Goal: Task Accomplishment & Management: Complete application form

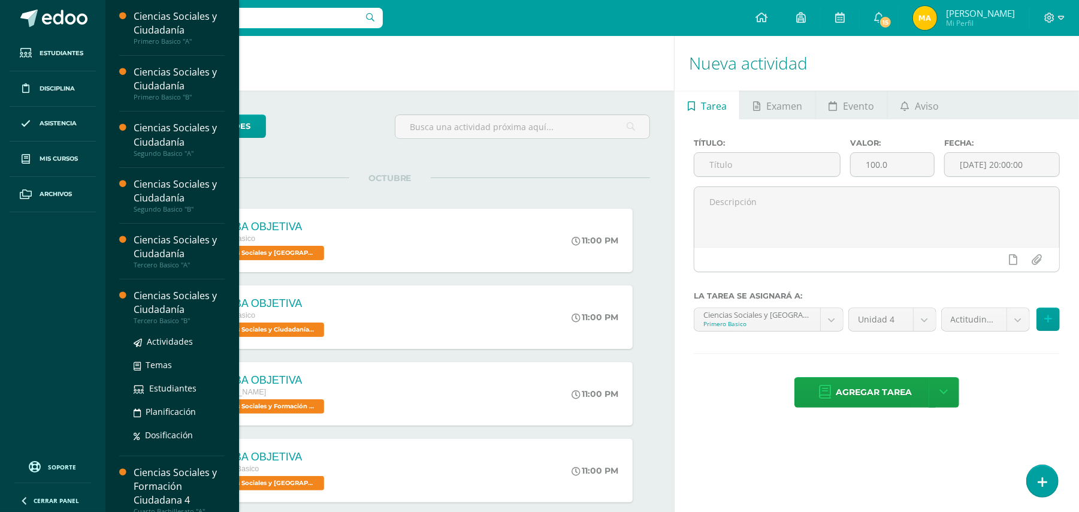
click at [165, 307] on div "Ciencias Sociales y Ciudadanía" at bounding box center [179, 303] width 91 height 28
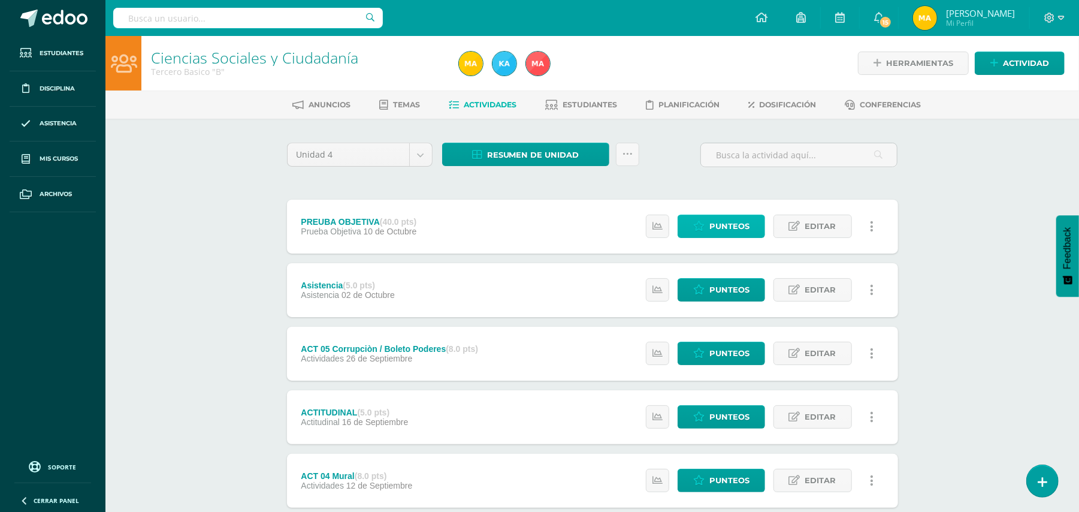
click at [731, 226] on span "Punteos" at bounding box center [729, 226] width 40 height 22
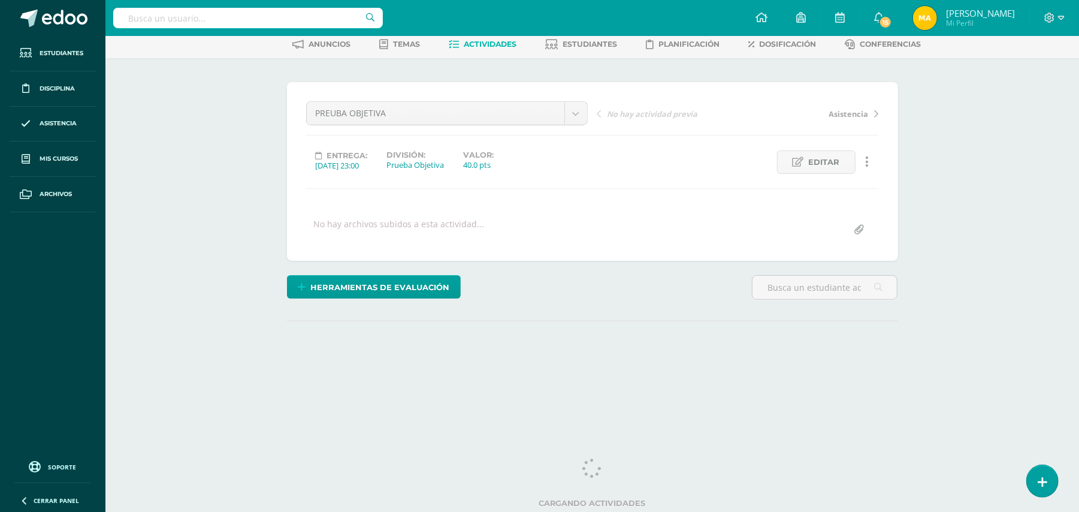
scroll to position [61, 0]
click at [1078, 262] on html "Estudiantes Disciplina Asistencia Mis cursos Archivos Soporte Ayuda Reportar un…" at bounding box center [539, 176] width 1079 height 474
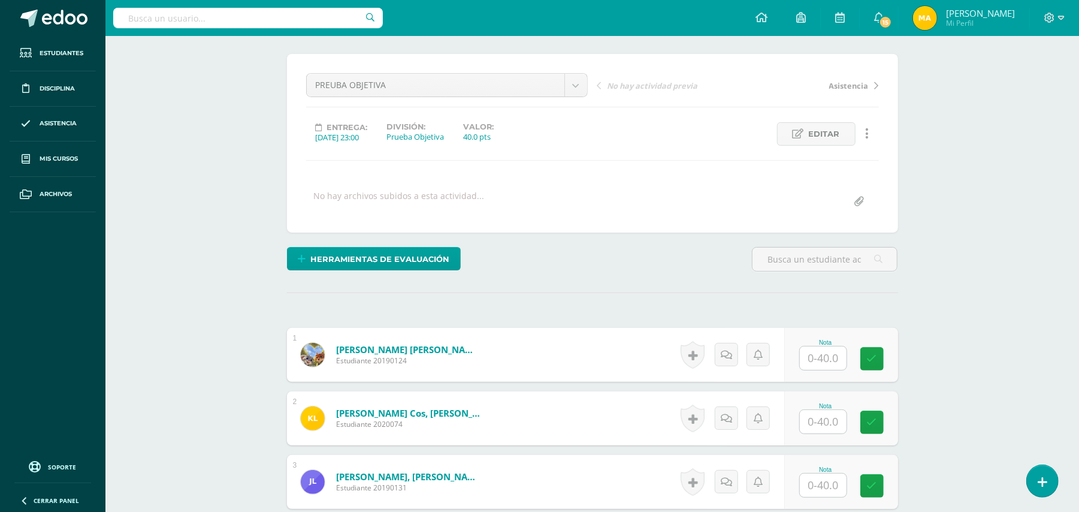
scroll to position [89, 0]
click at [824, 353] on input "text" at bounding box center [823, 357] width 47 height 23
type input "1"
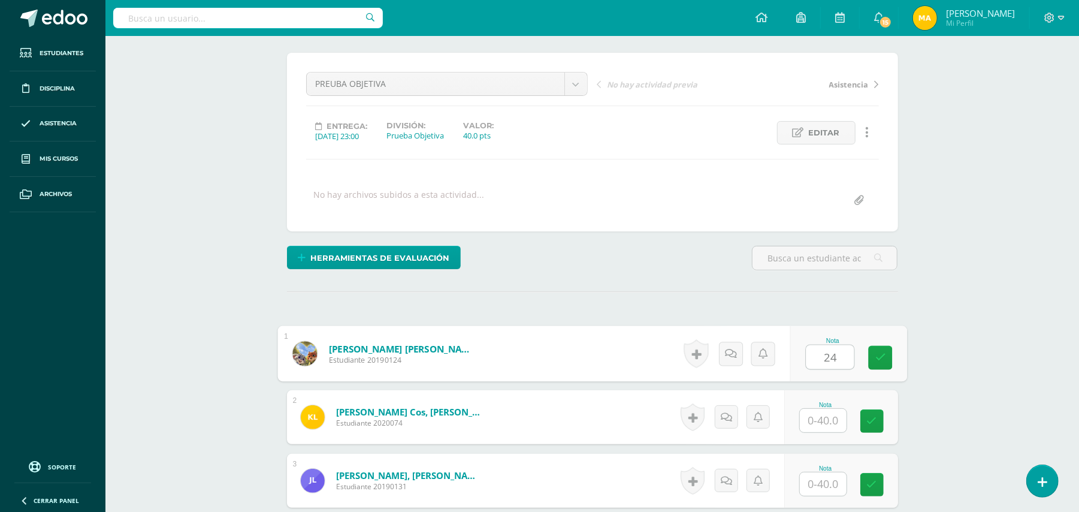
type input "24"
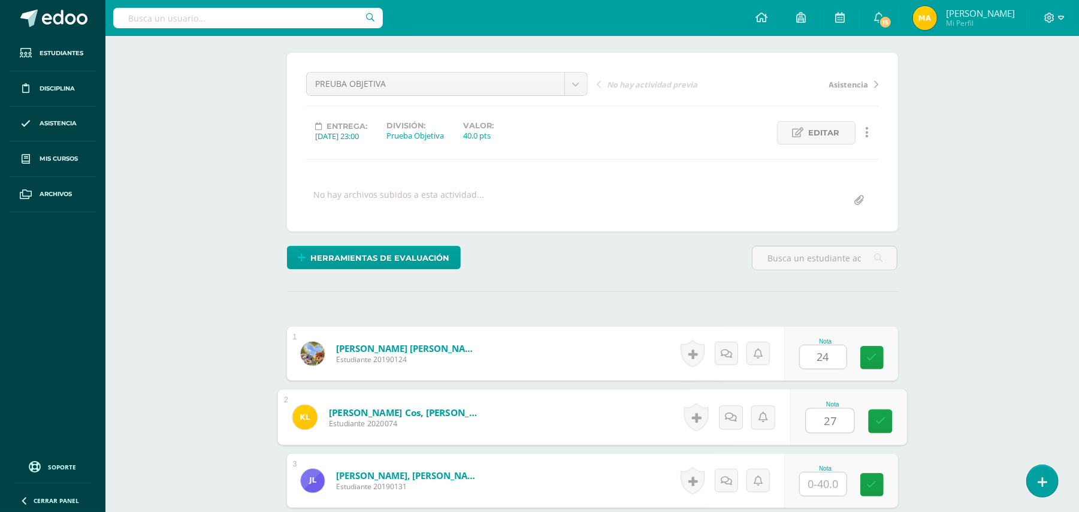
type input "27"
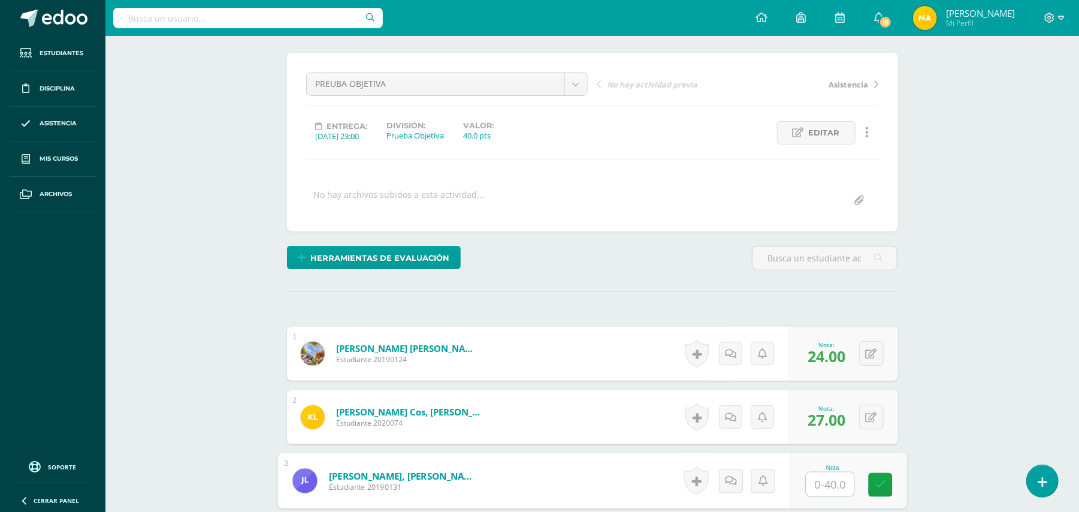
scroll to position [91, 0]
type input "22"
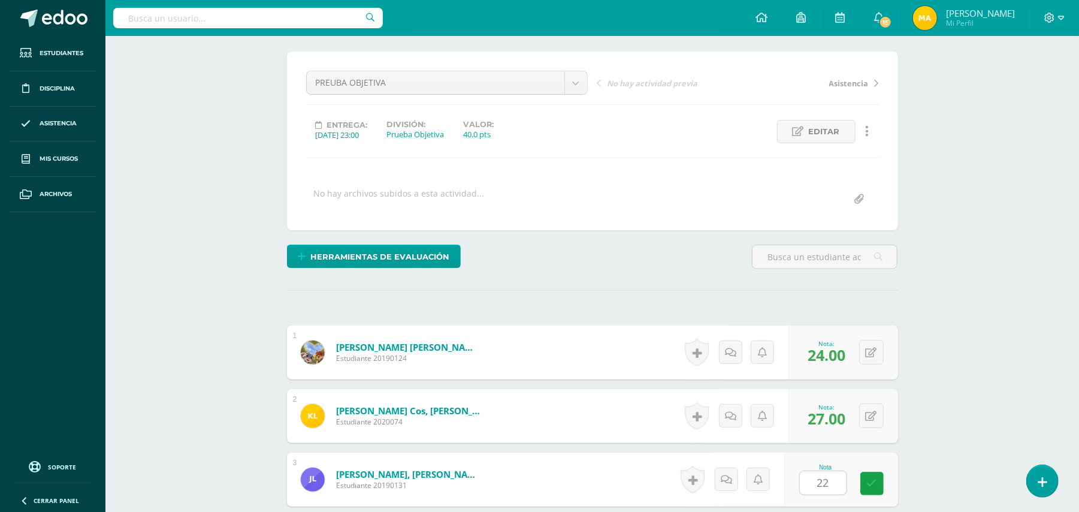
scroll to position [382, 0]
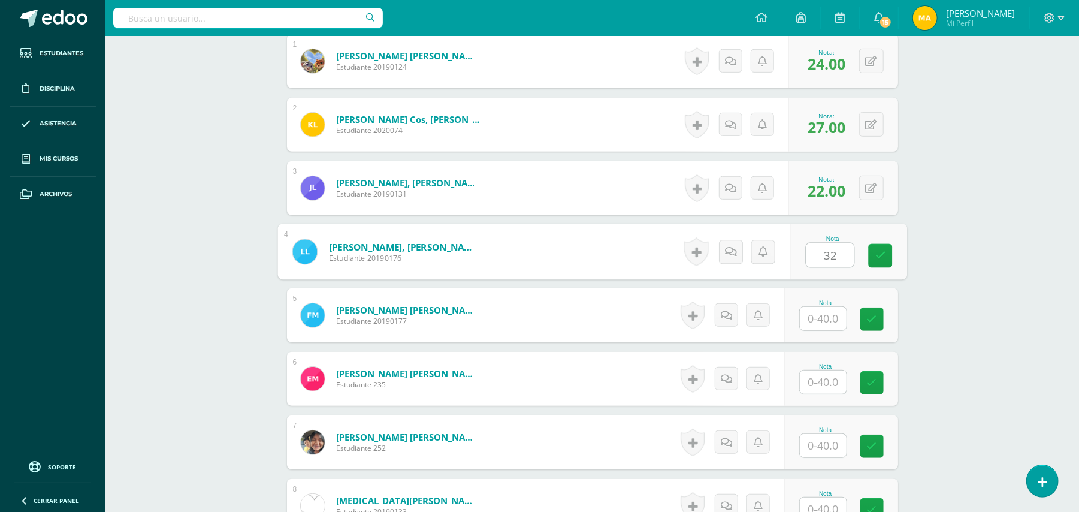
type input "32"
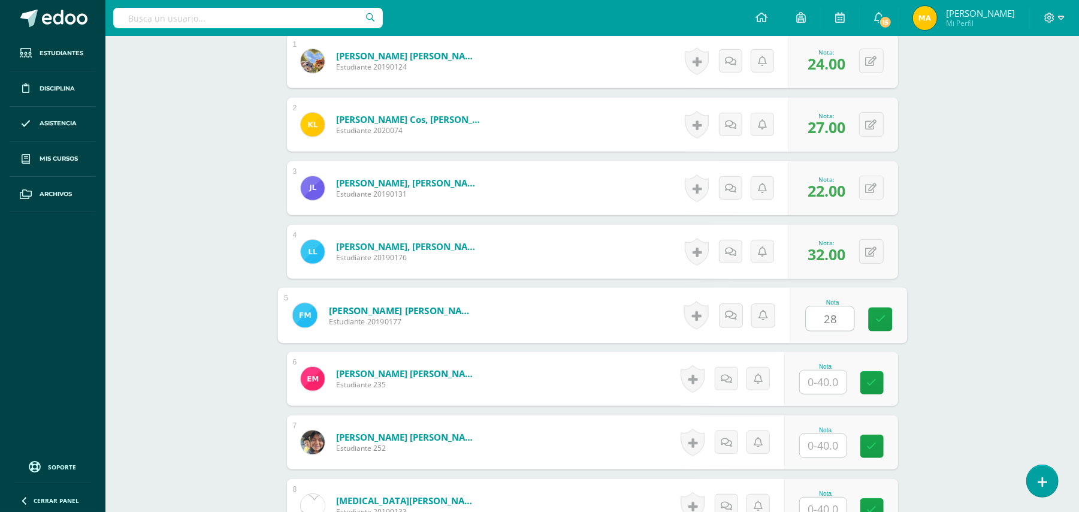
type input "28"
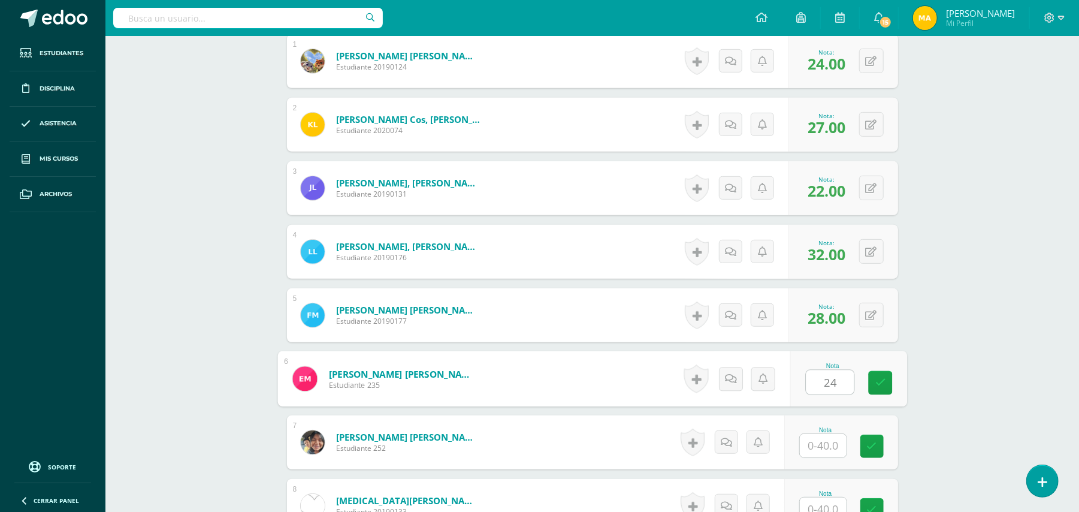
type input "24"
type input "36"
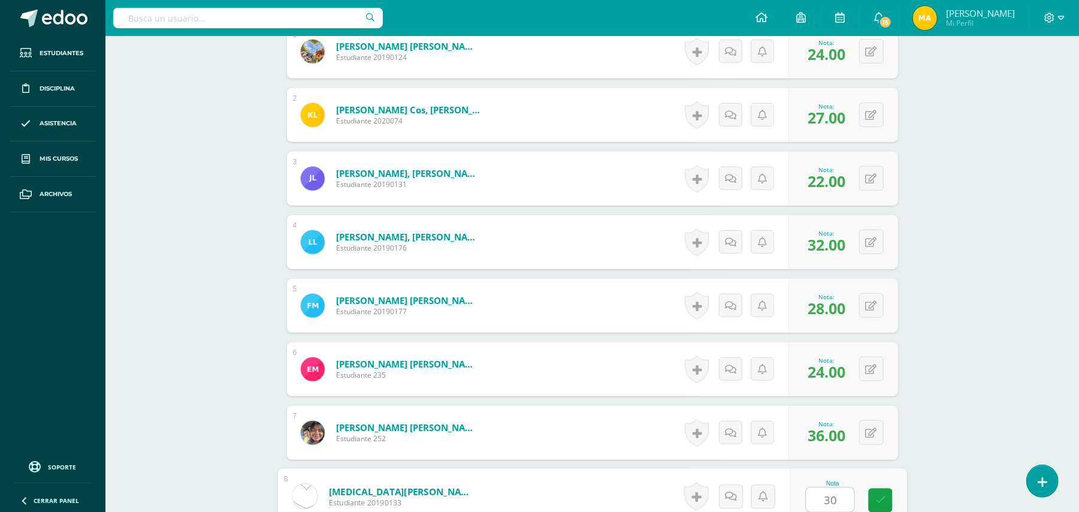
type input "30"
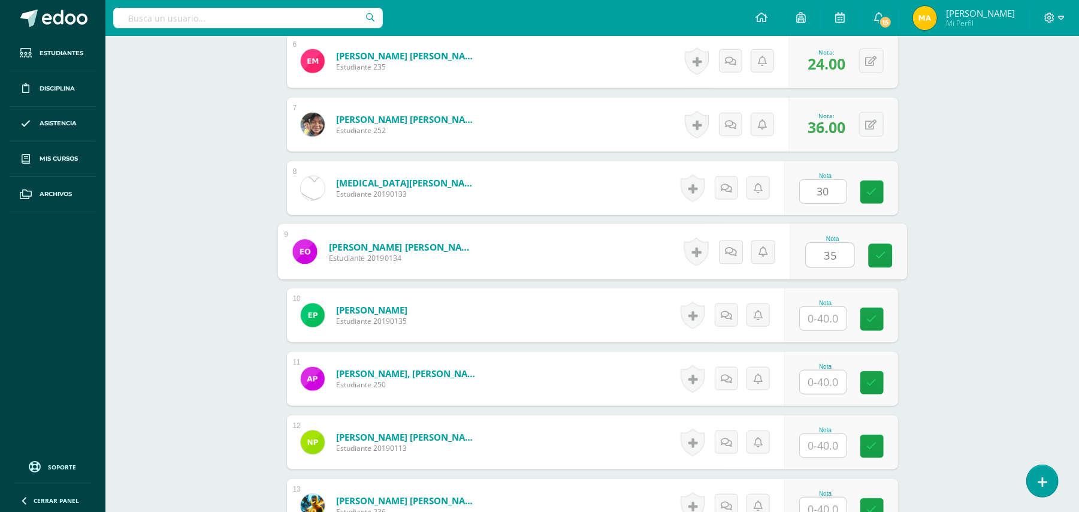
type input "35"
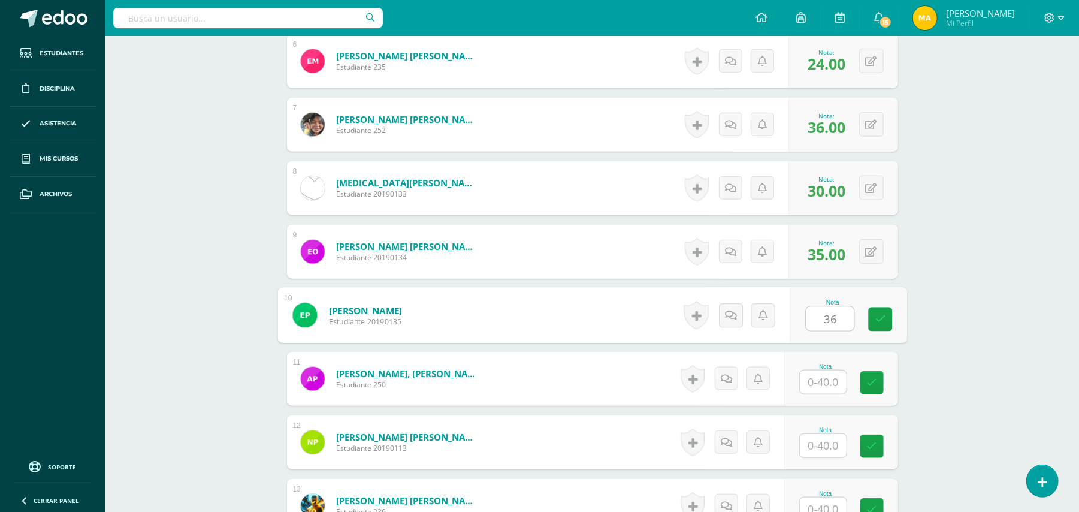
type input "36"
type input "28"
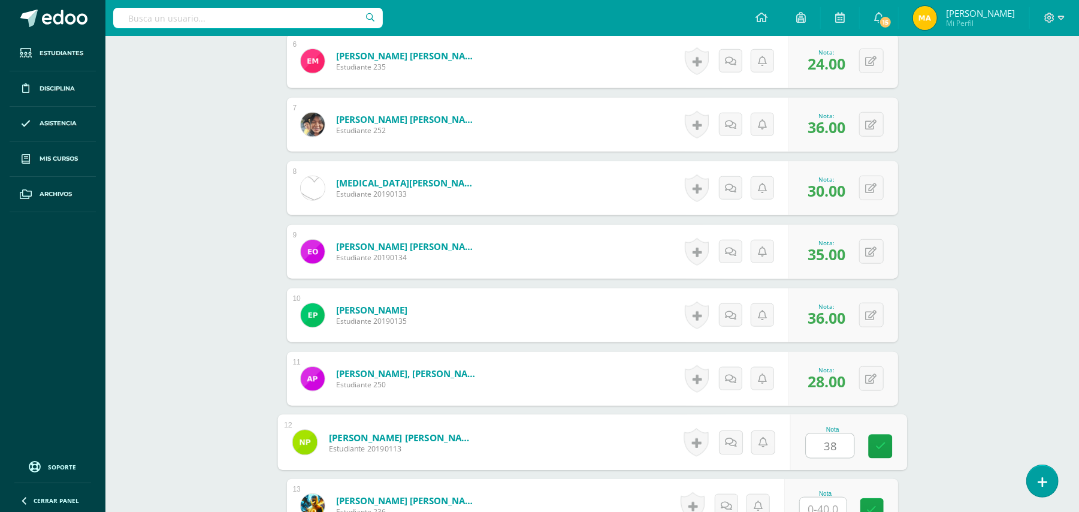
type input "38"
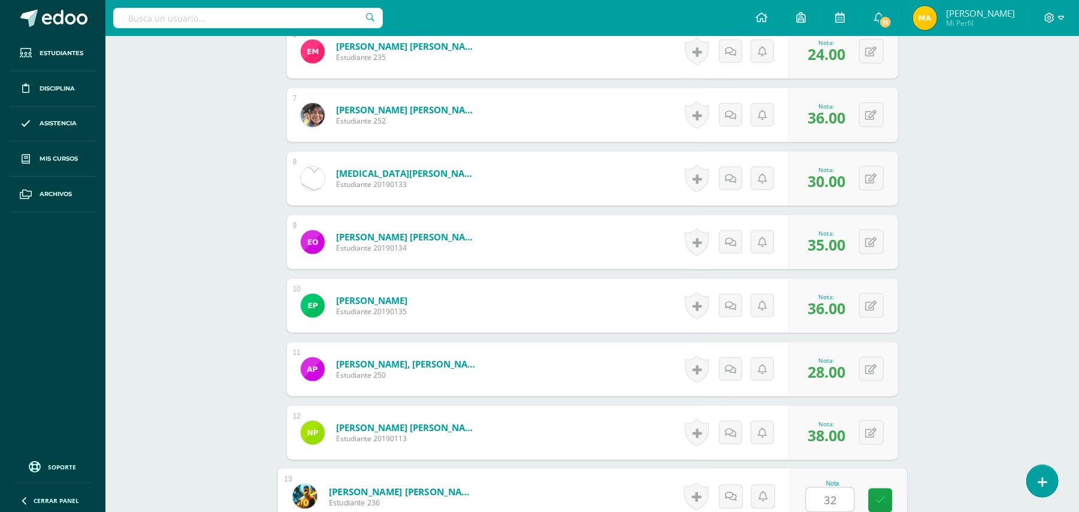
type input "32"
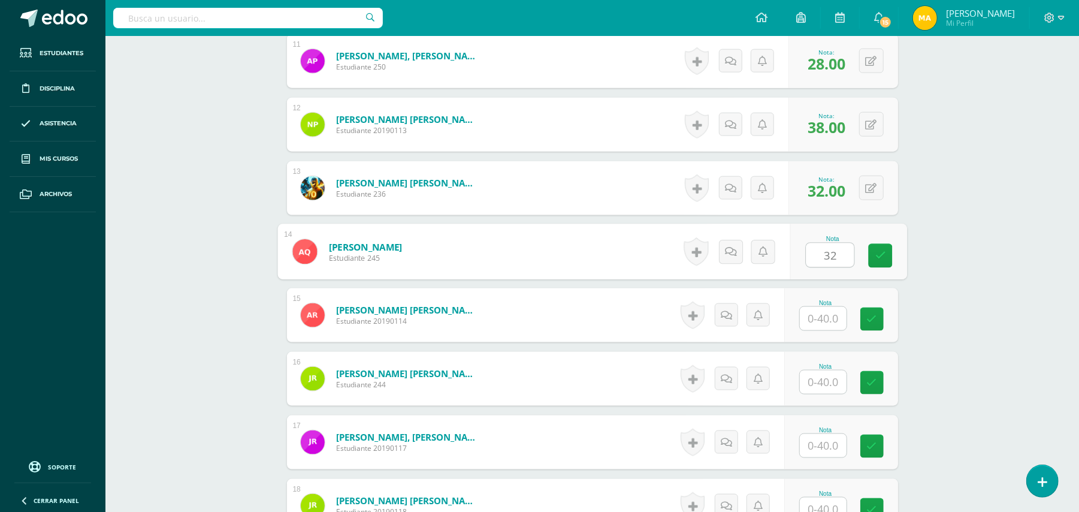
type input "32"
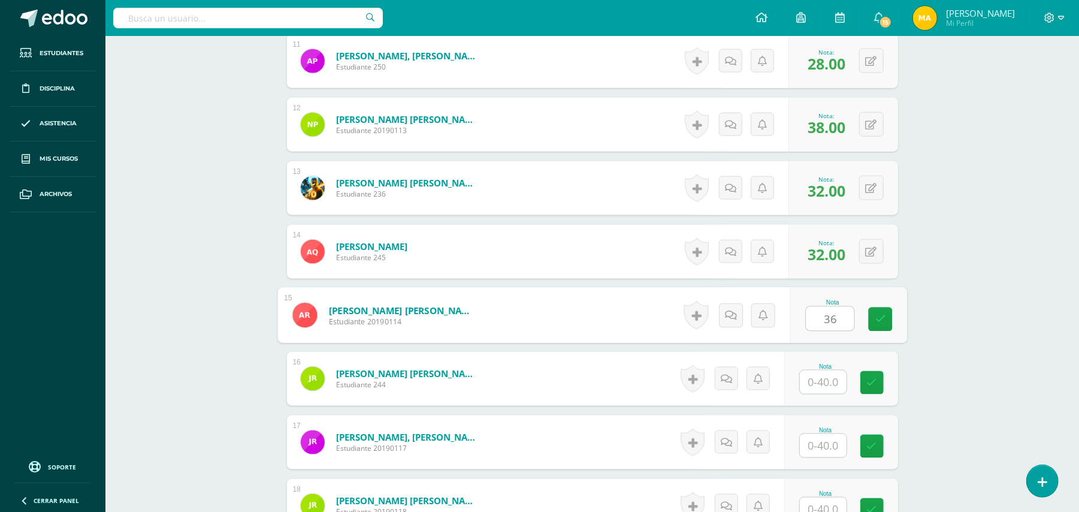
type input "36"
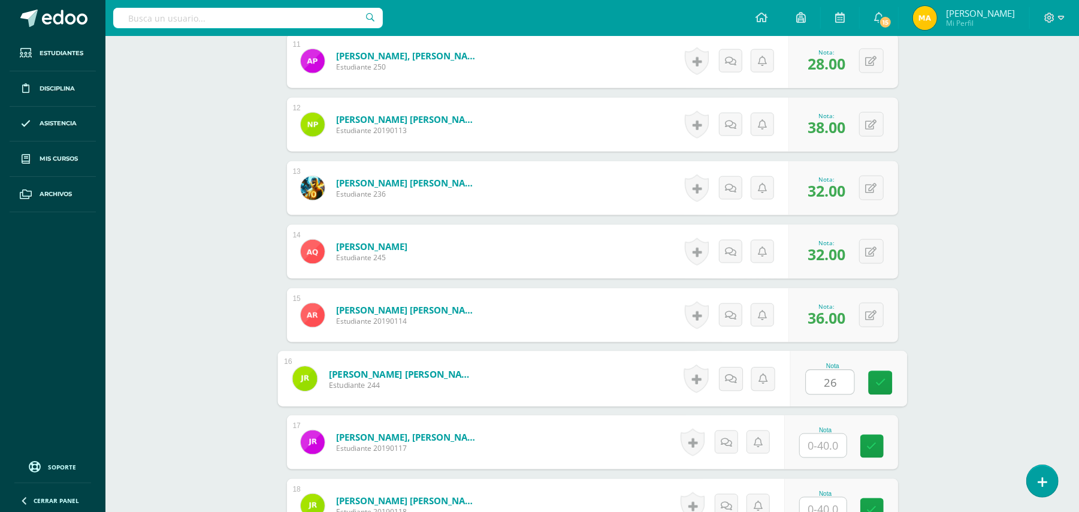
type input "26"
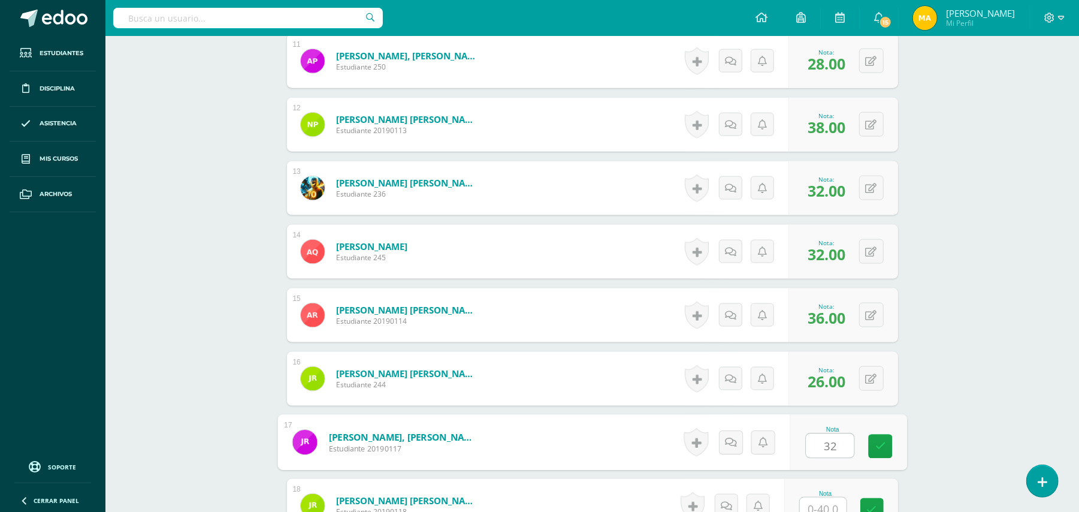
type input "32"
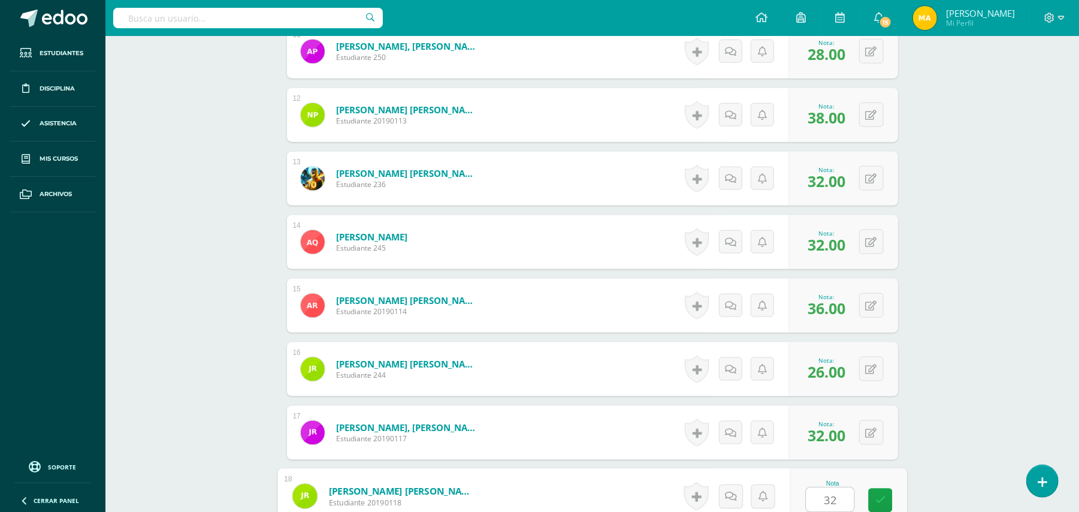
type input "32"
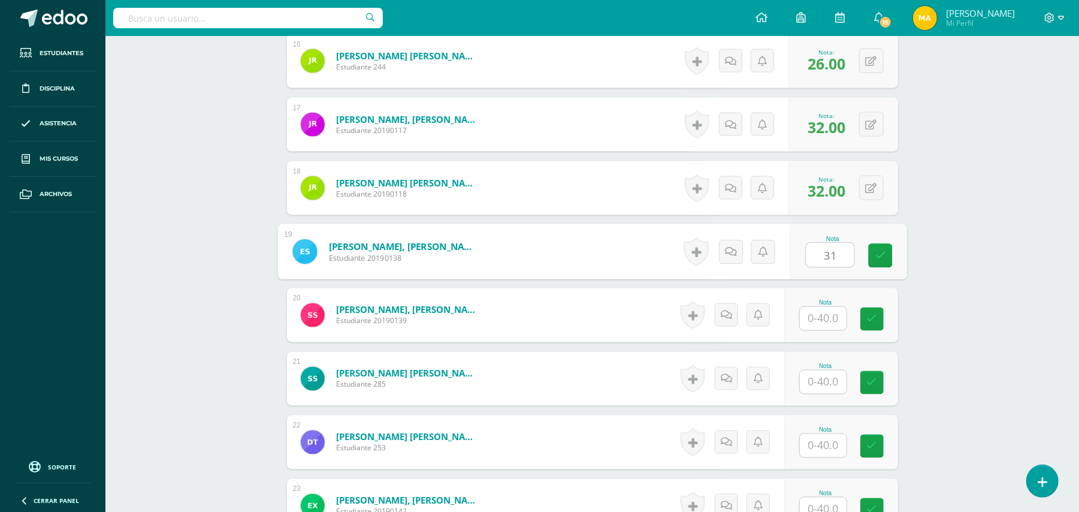
type input "31"
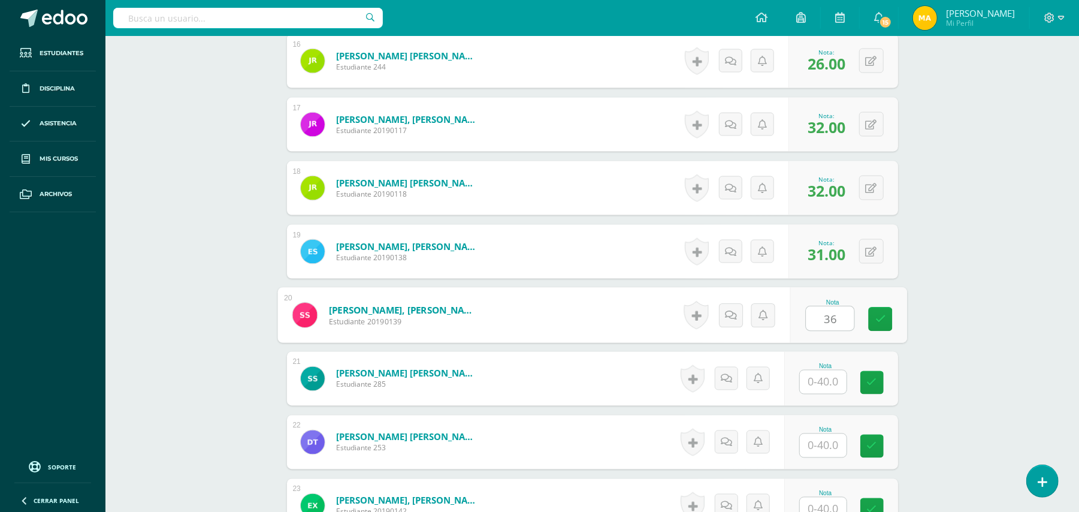
type input "36"
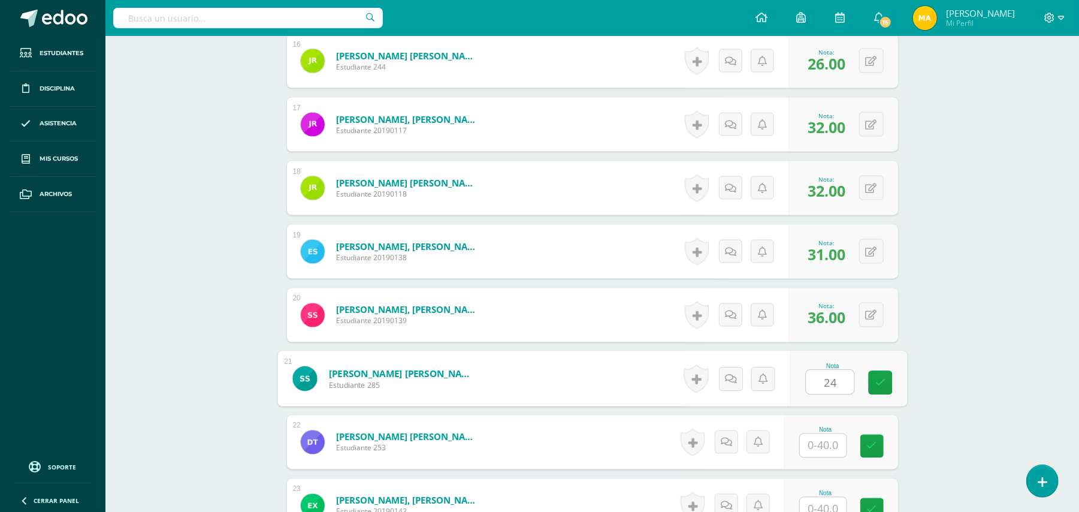
type input "24"
type input "28"
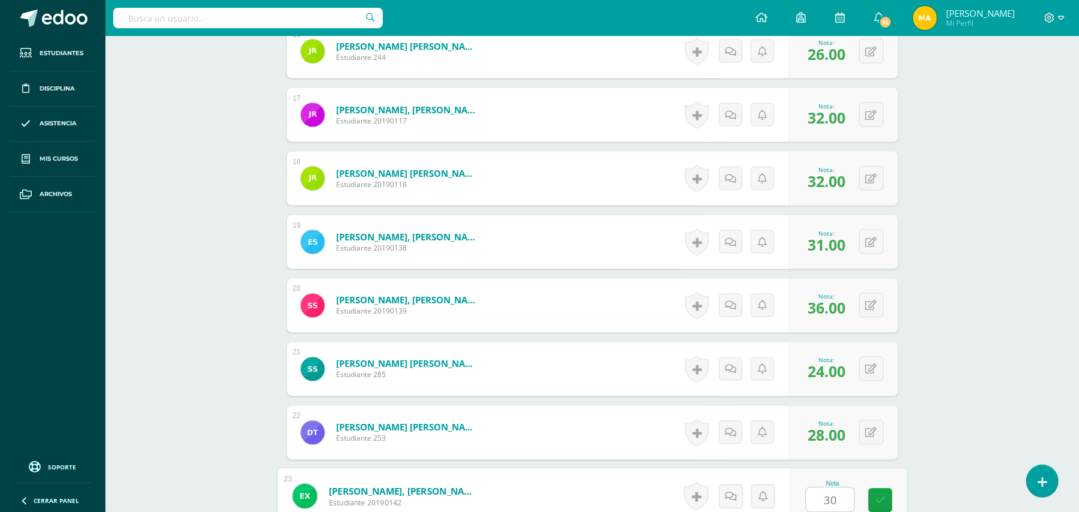
type input "30"
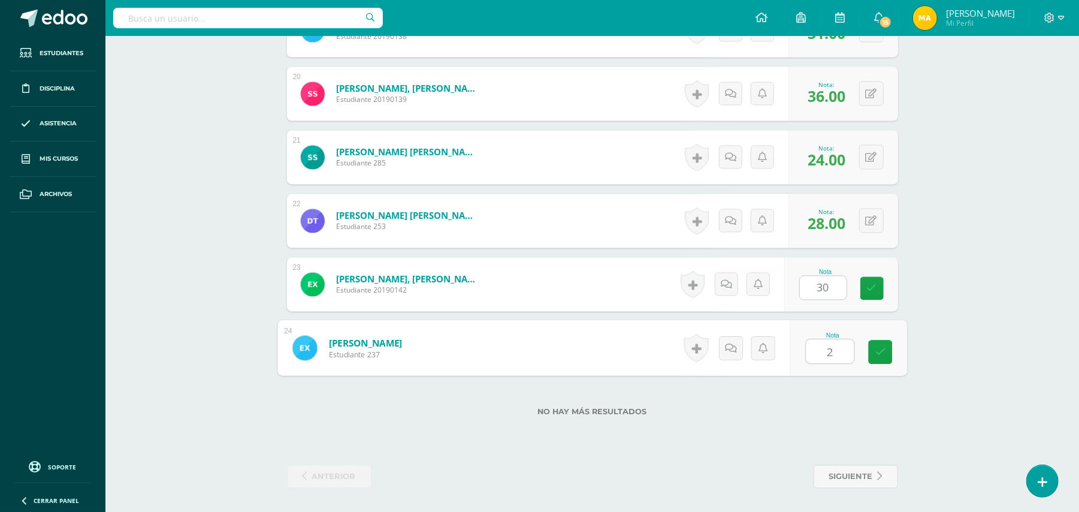
type input "29"
drag, startPoint x: 966, startPoint y: 173, endPoint x: 1090, endPoint y: 223, distance: 134.0
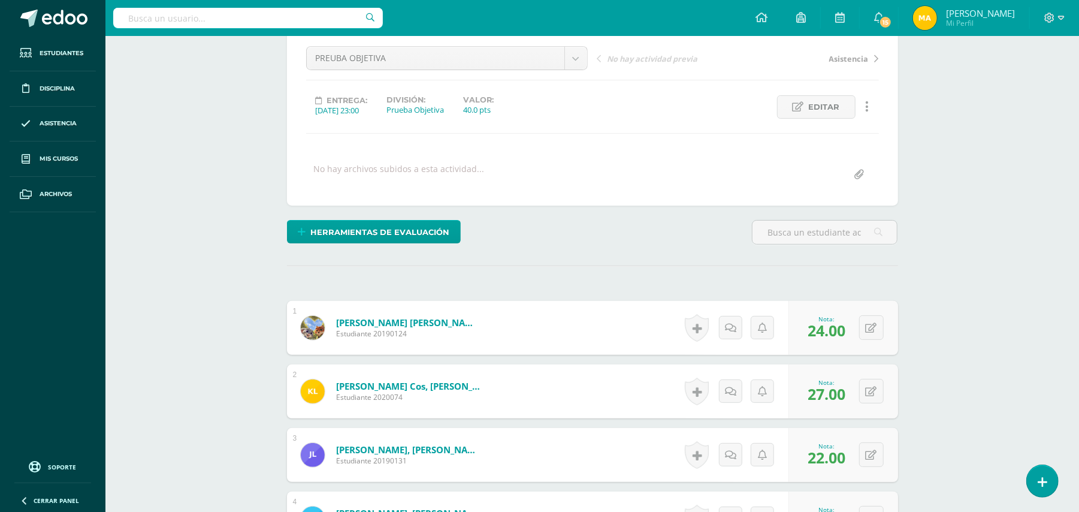
scroll to position [105, 0]
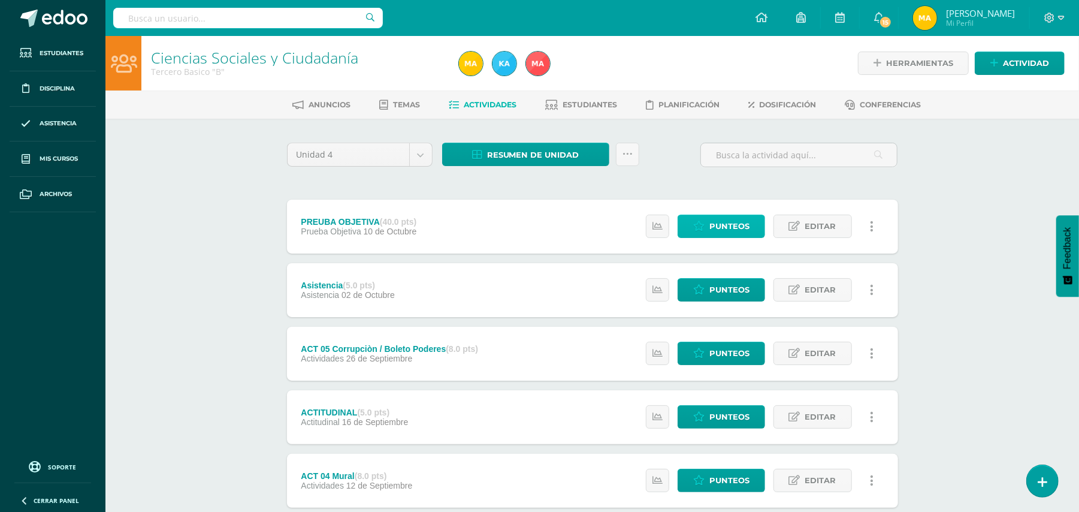
click at [706, 217] on link "Punteos" at bounding box center [721, 225] width 87 height 23
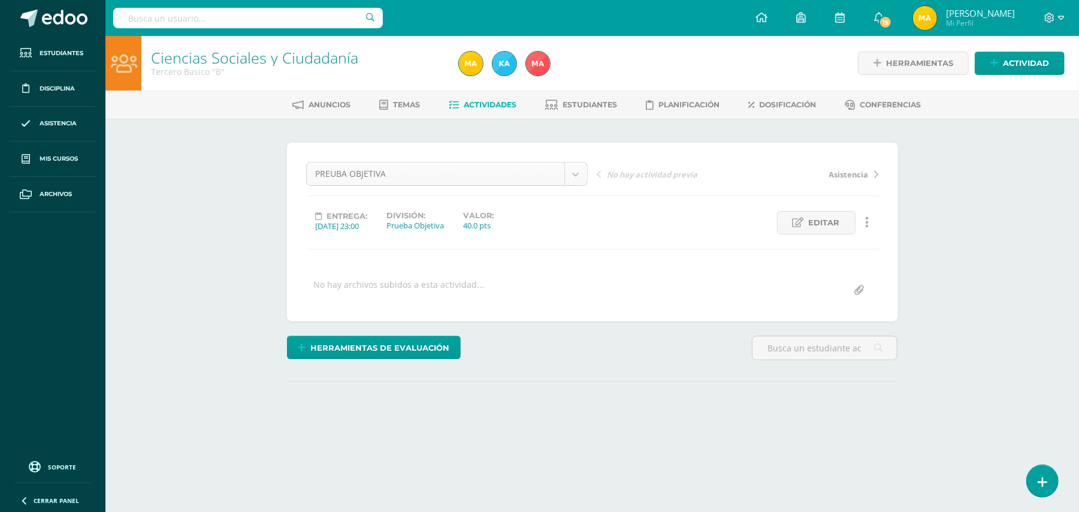
click at [570, 168] on body "Estudiantes Disciplina Asistencia Mis cursos Archivos Soporte Ayuda Reportar un…" at bounding box center [539, 237] width 1079 height 474
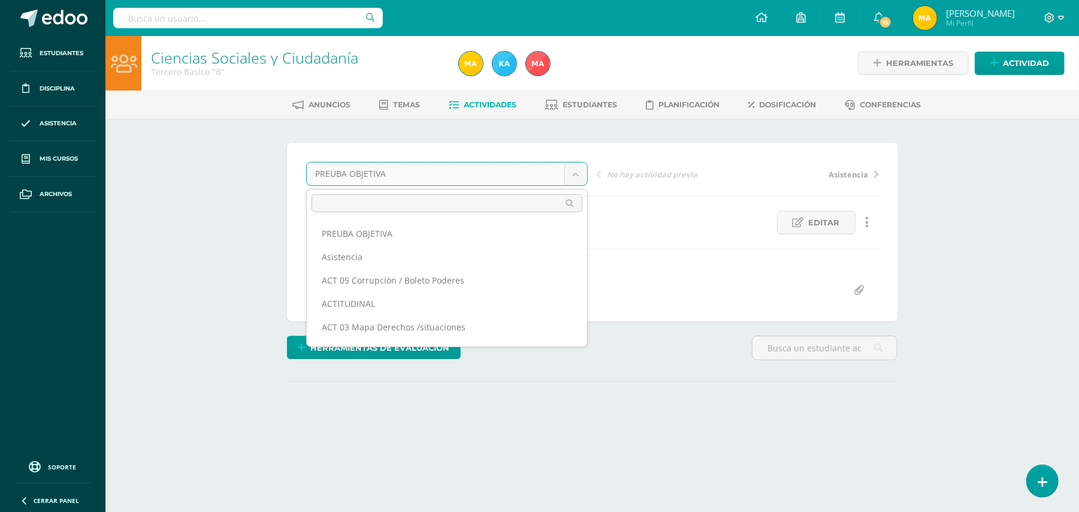
click at [579, 179] on body "Estudiantes Disciplina Asistencia Mis cursos Archivos Soporte Ayuda Reportar un…" at bounding box center [539, 237] width 1079 height 474
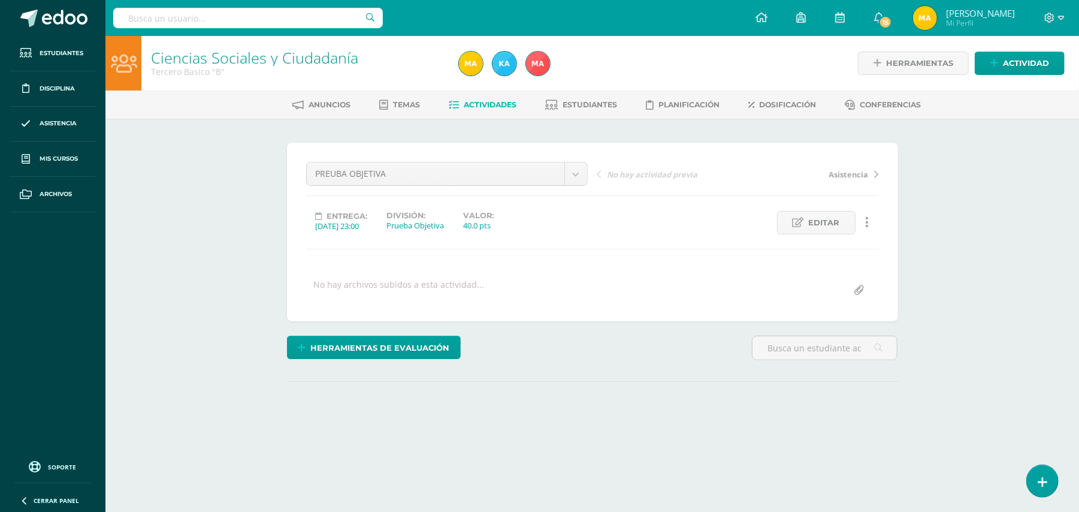
click at [770, 199] on div "PREUBA OBJETIVA PREUBA OBJETIVA Asistencia ACT 05 Corrupciòn / Boleto Poderes A…" at bounding box center [592, 232] width 573 height 140
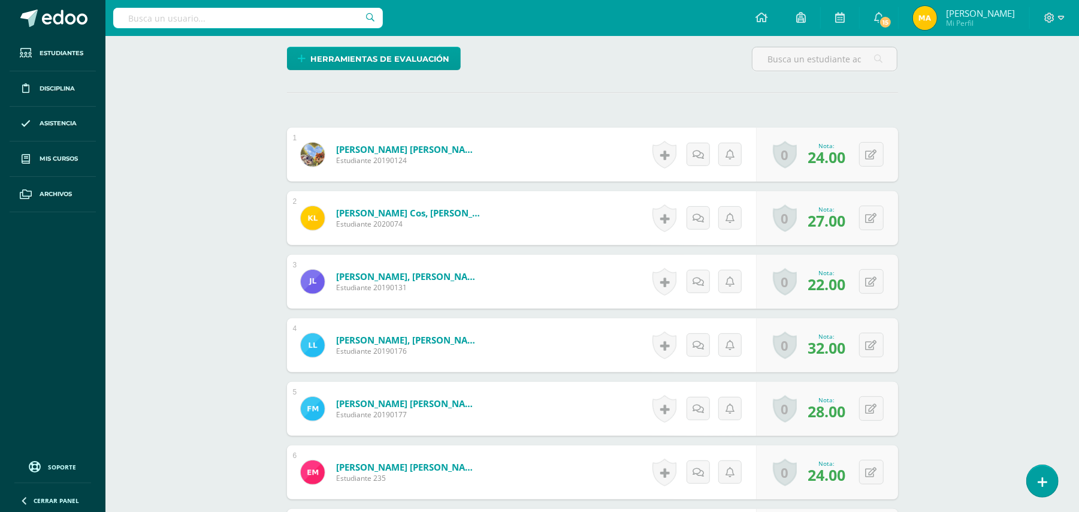
scroll to position [290, 0]
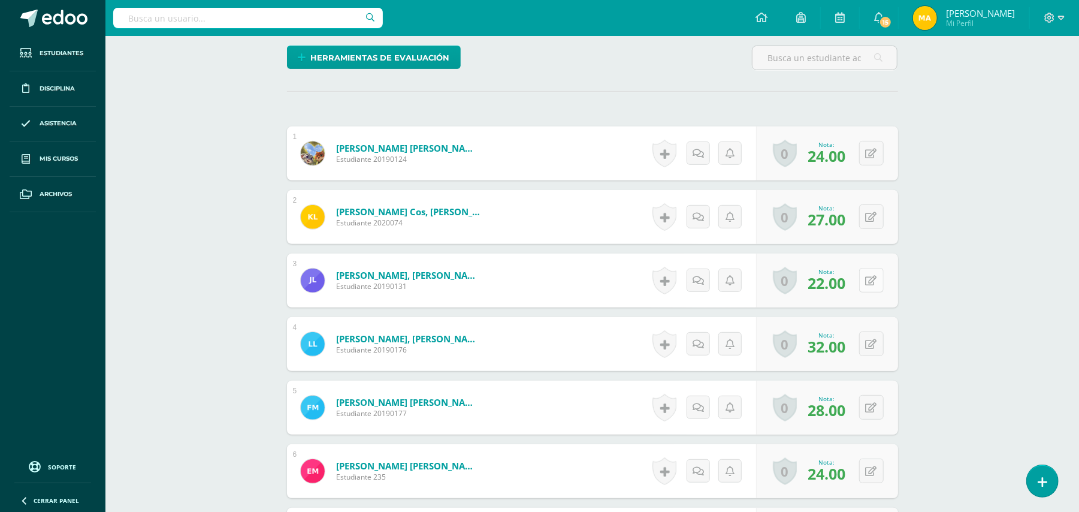
click at [871, 279] on button at bounding box center [871, 280] width 25 height 25
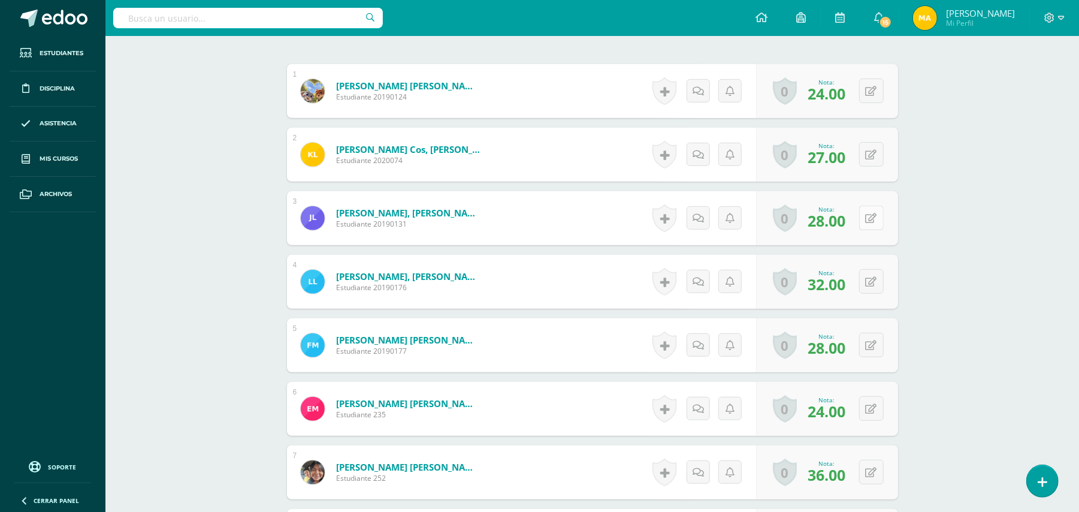
scroll to position [353, 0]
click at [882, 219] on button at bounding box center [871, 216] width 25 height 25
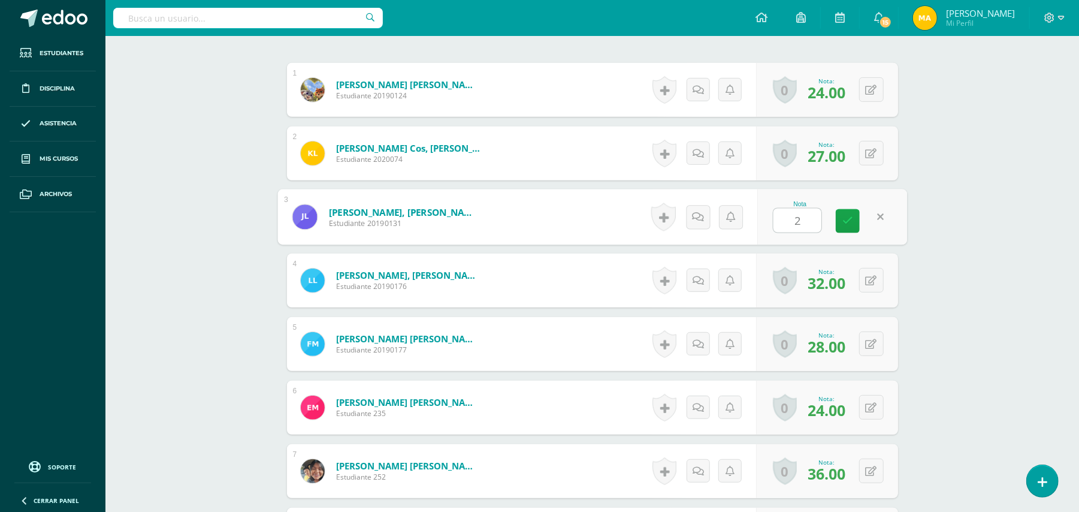
type input "27"
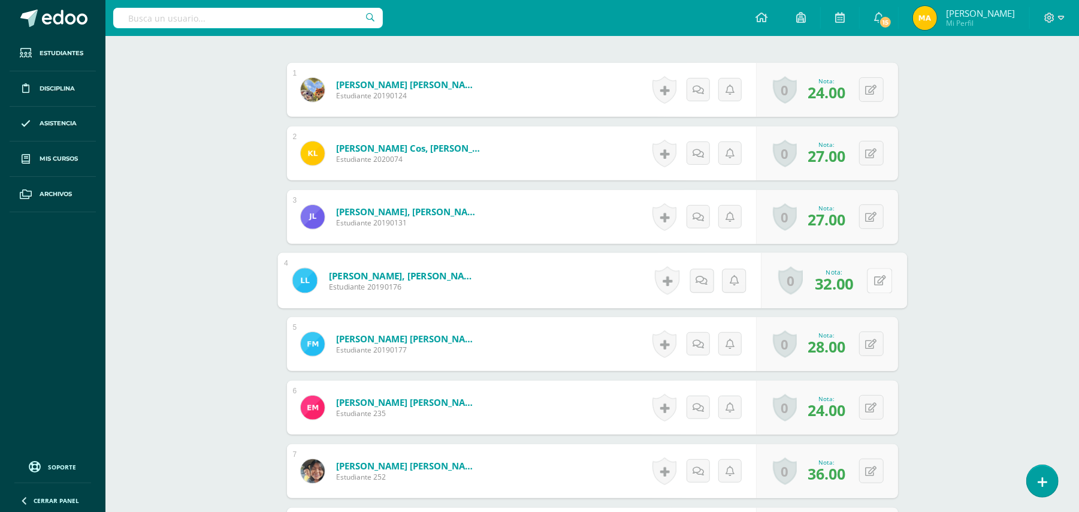
click at [878, 277] on button at bounding box center [879, 280] width 25 height 25
type input "34"
click at [873, 411] on icon at bounding box center [871, 408] width 11 height 10
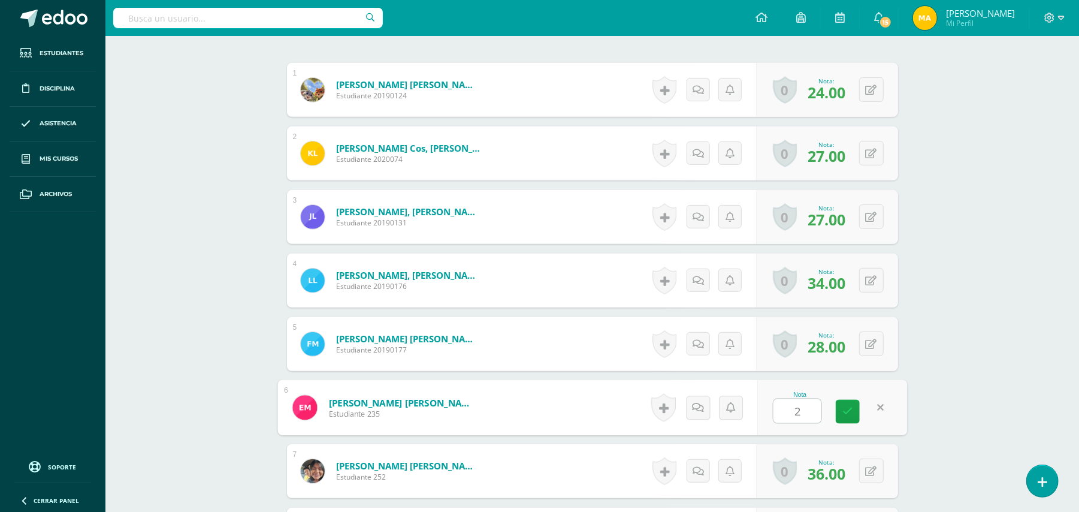
type input "27"
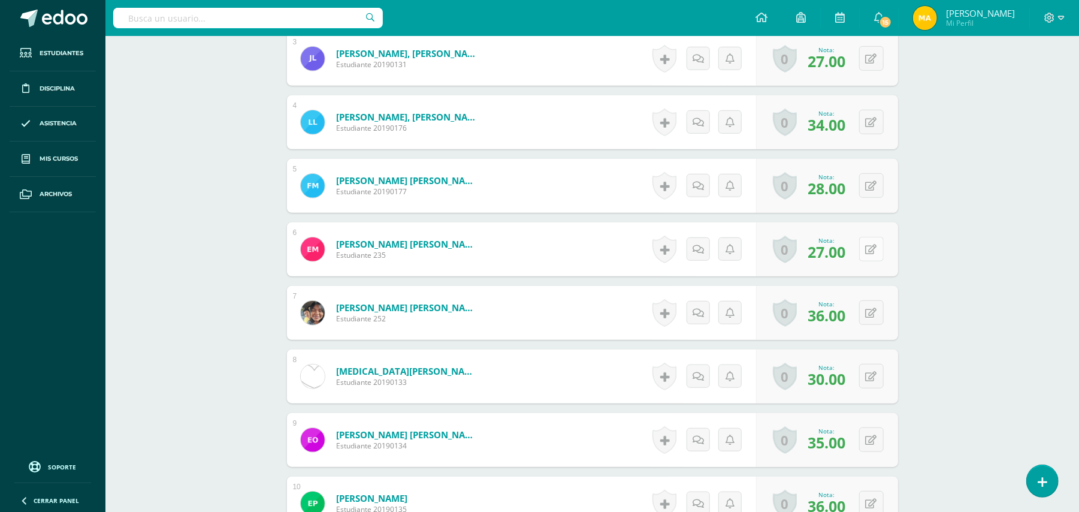
scroll to position [513, 0]
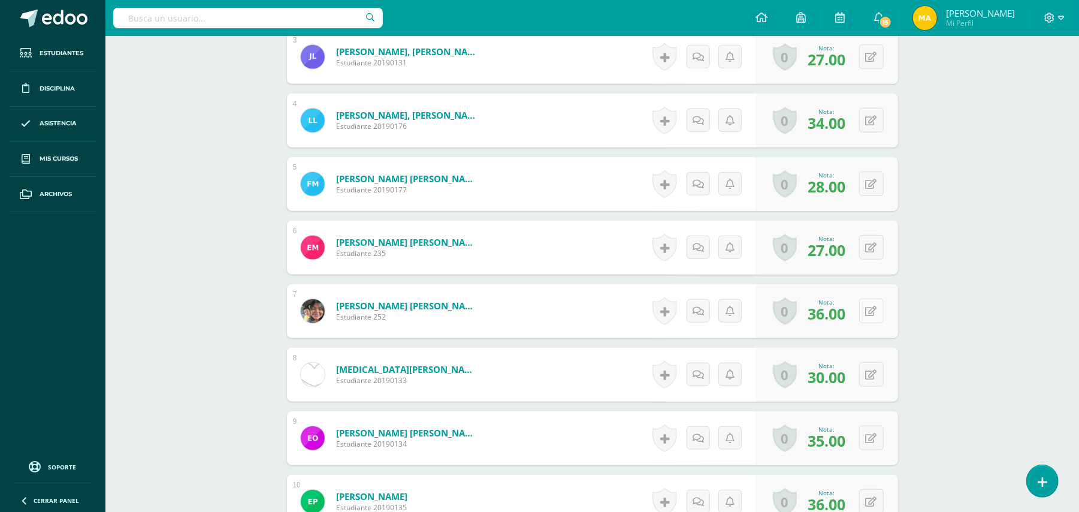
click at [872, 305] on button at bounding box center [871, 310] width 25 height 25
type input "38"
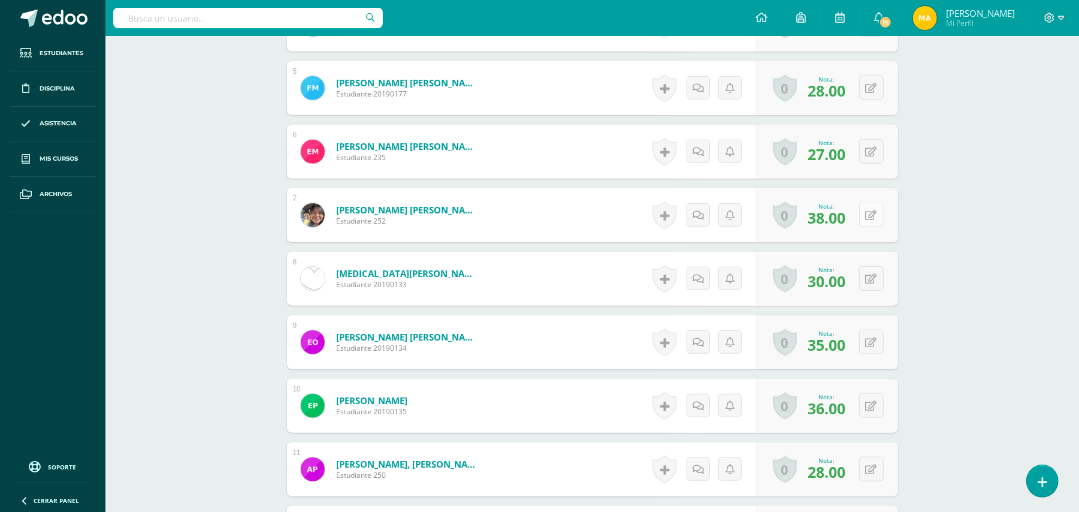
scroll to position [641, 0]
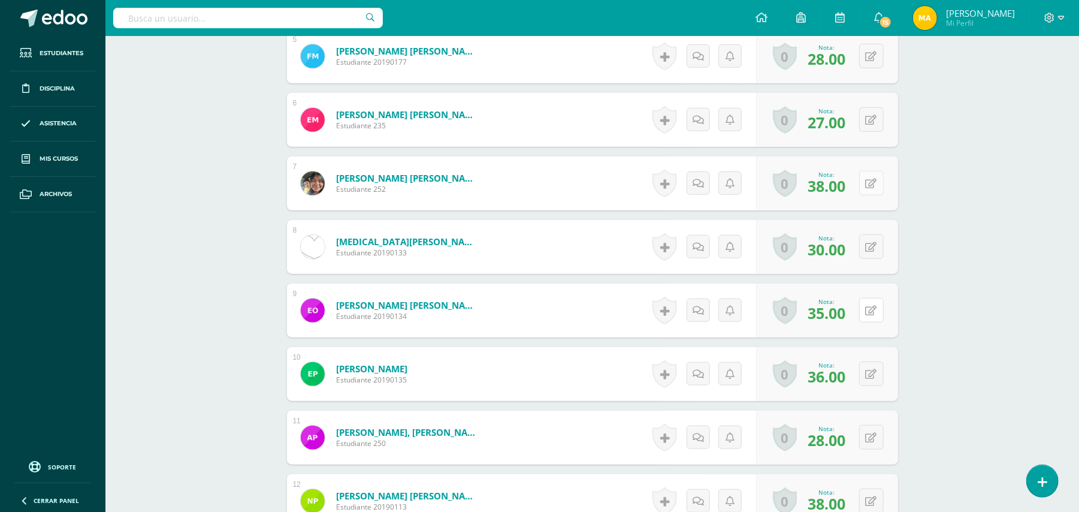
click at [872, 306] on icon at bounding box center [871, 311] width 11 height 10
click at [839, 313] on link at bounding box center [848, 315] width 24 height 24
click at [868, 377] on button at bounding box center [879, 373] width 25 height 25
type input "39"
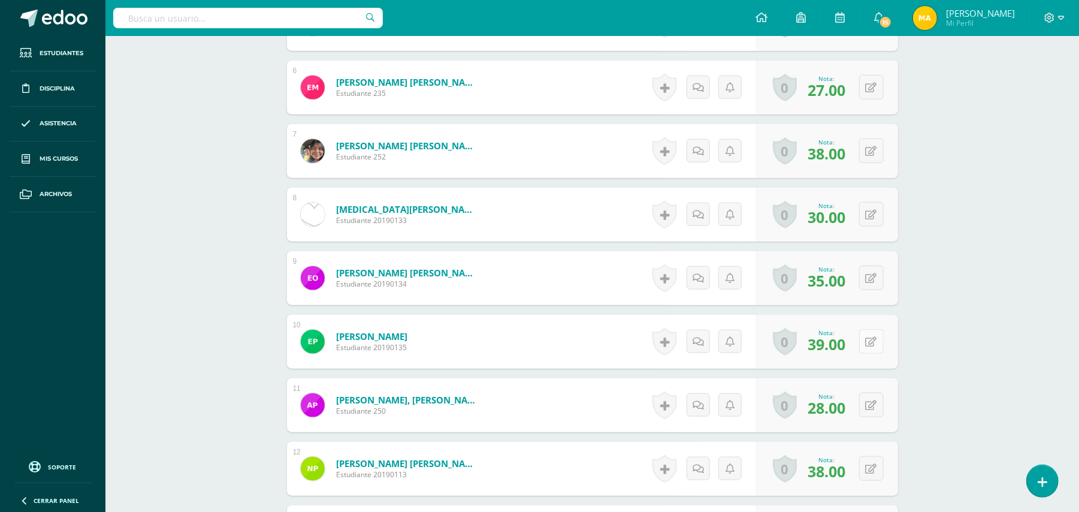
scroll to position [705, 0]
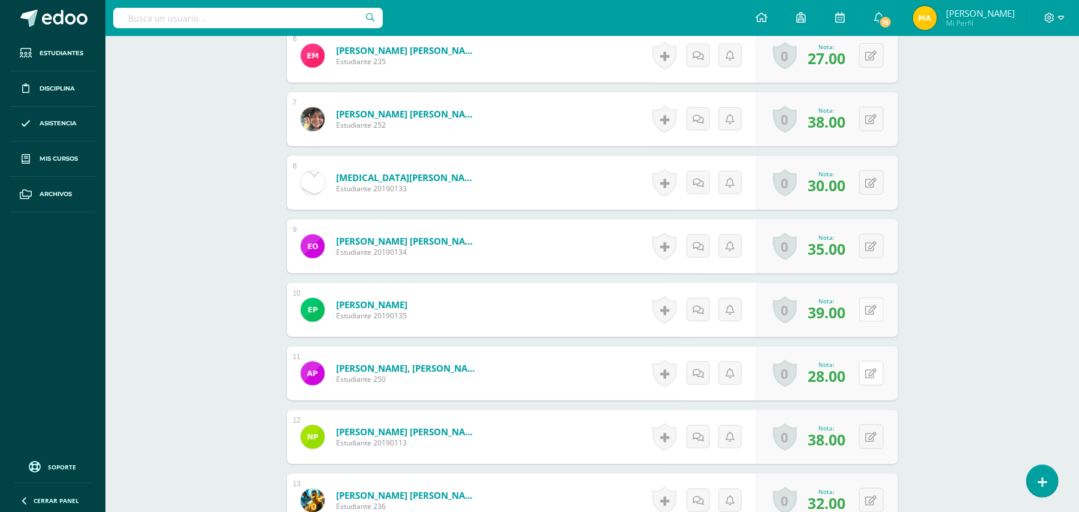
click at [868, 377] on button at bounding box center [871, 373] width 25 height 25
type input "30"
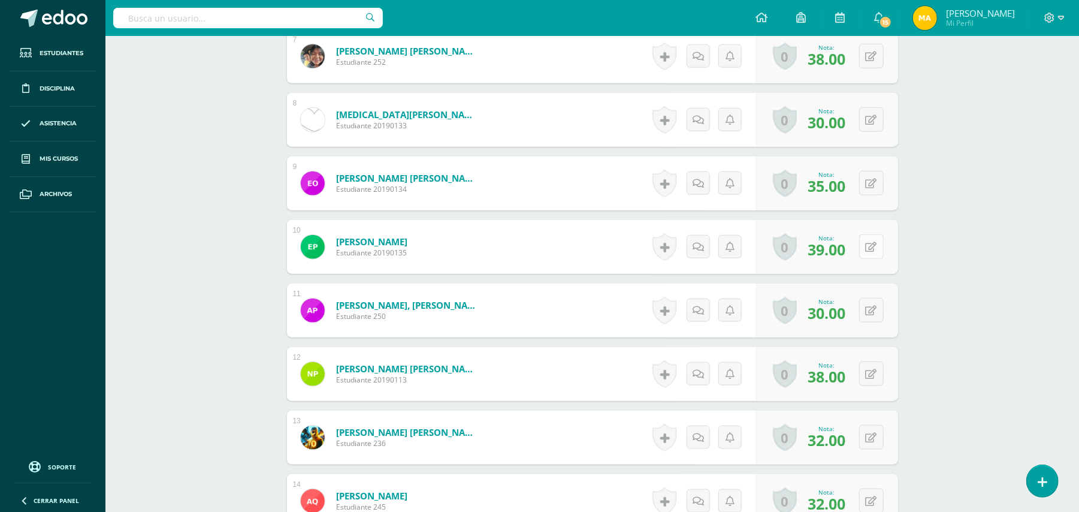
scroll to position [769, 0]
click at [868, 377] on button at bounding box center [871, 372] width 25 height 25
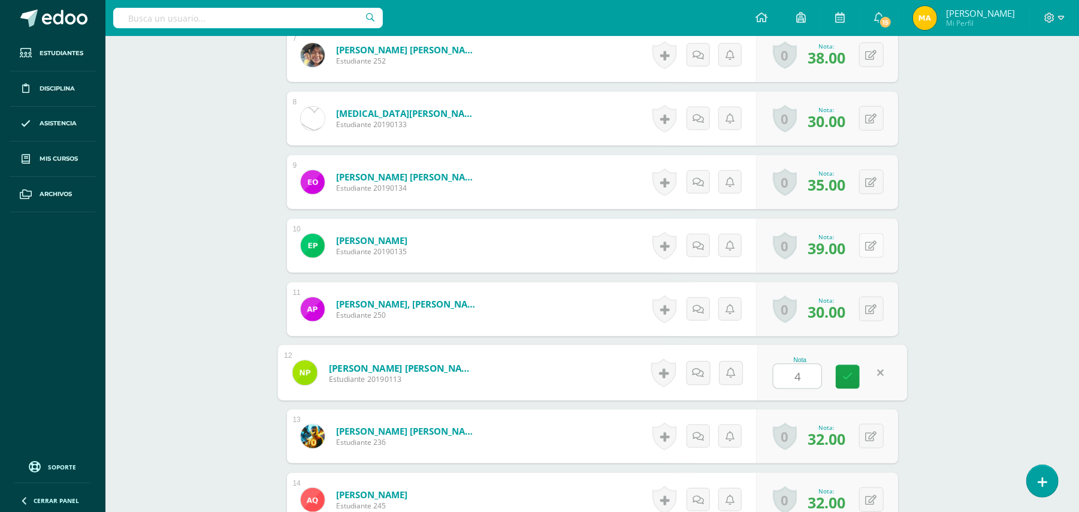
type input "40"
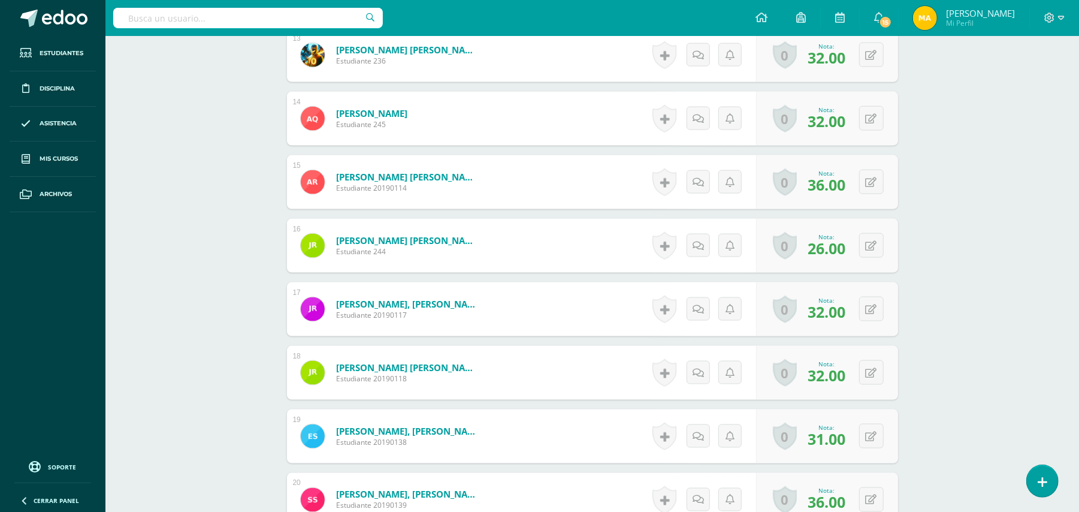
scroll to position [1153, 0]
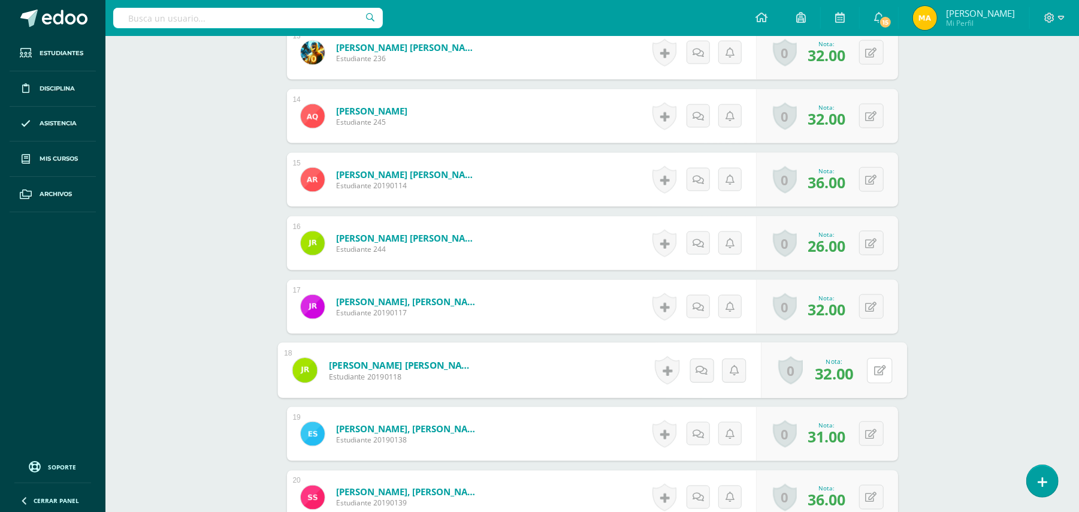
click at [868, 377] on button at bounding box center [879, 370] width 25 height 25
type input "34"
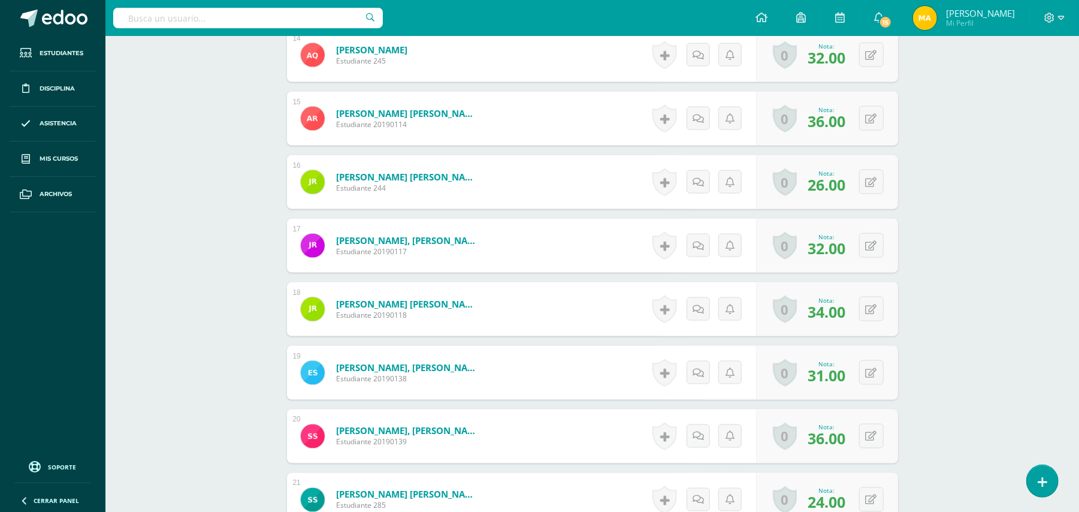
scroll to position [1216, 0]
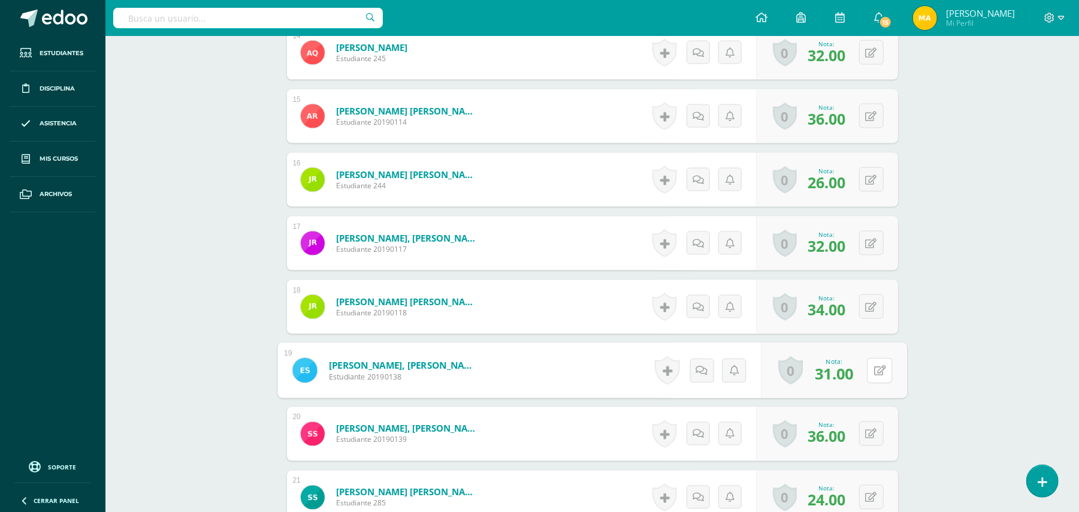
click at [868, 377] on button at bounding box center [879, 370] width 25 height 25
type input "34"
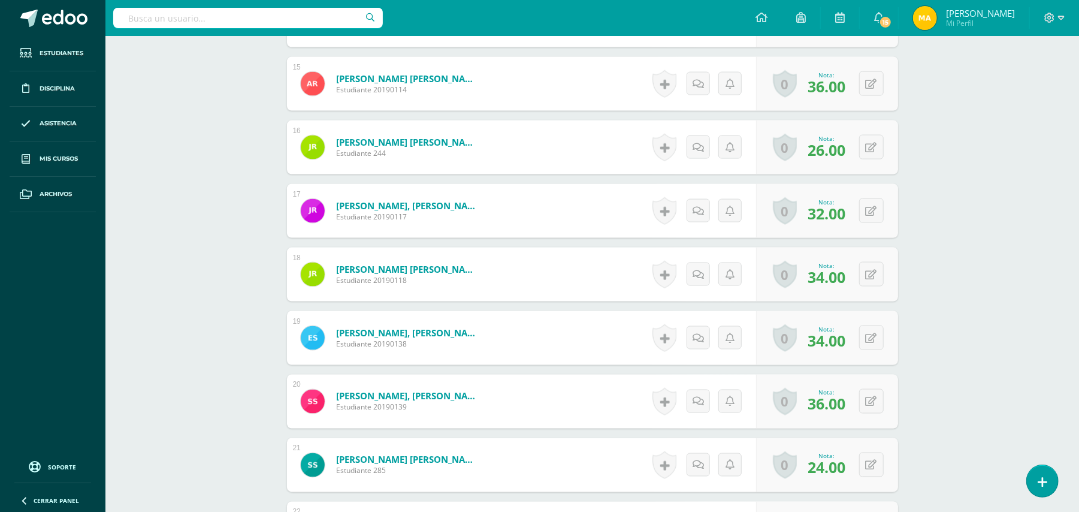
scroll to position [1280, 0]
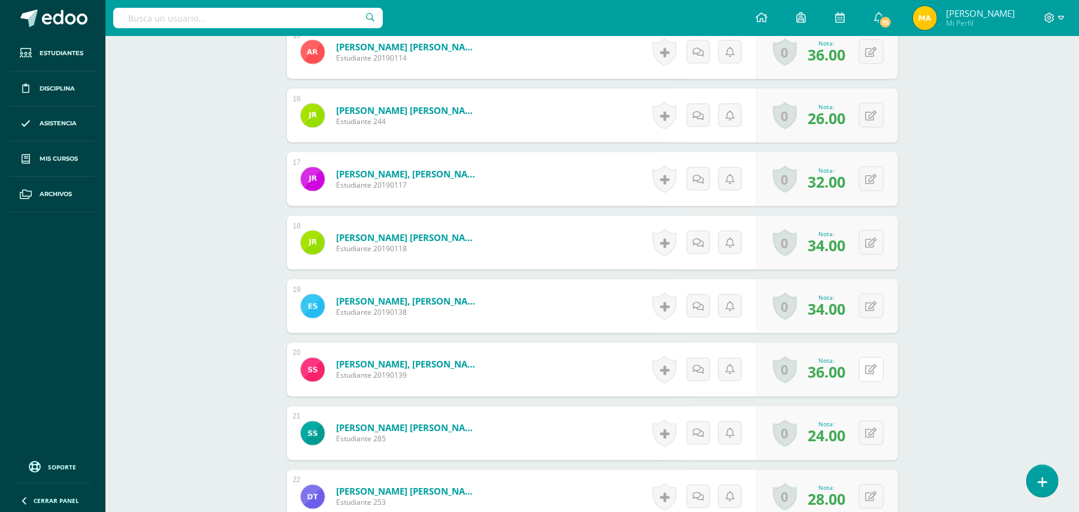
click at [868, 377] on button at bounding box center [871, 369] width 25 height 25
type input "39"
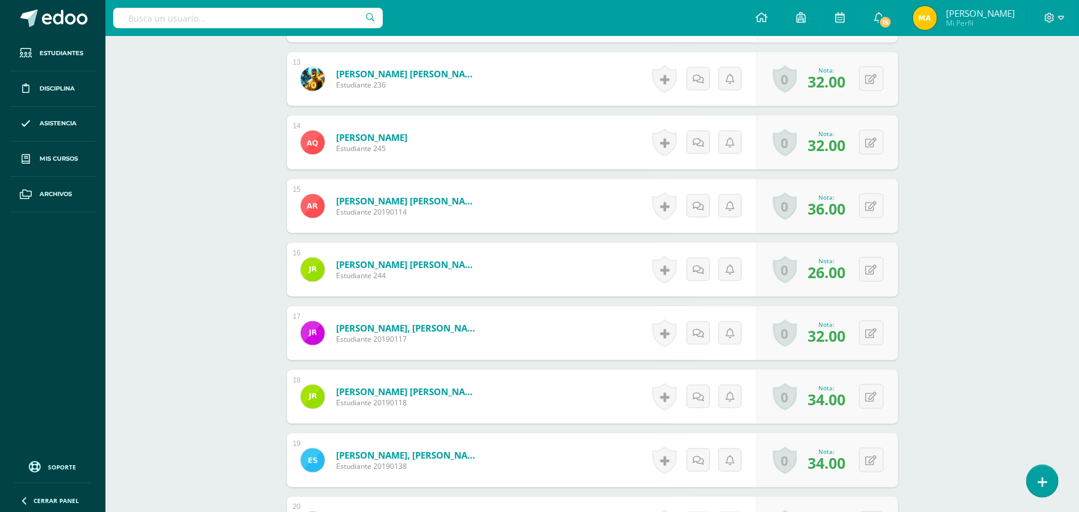
scroll to position [1120, 0]
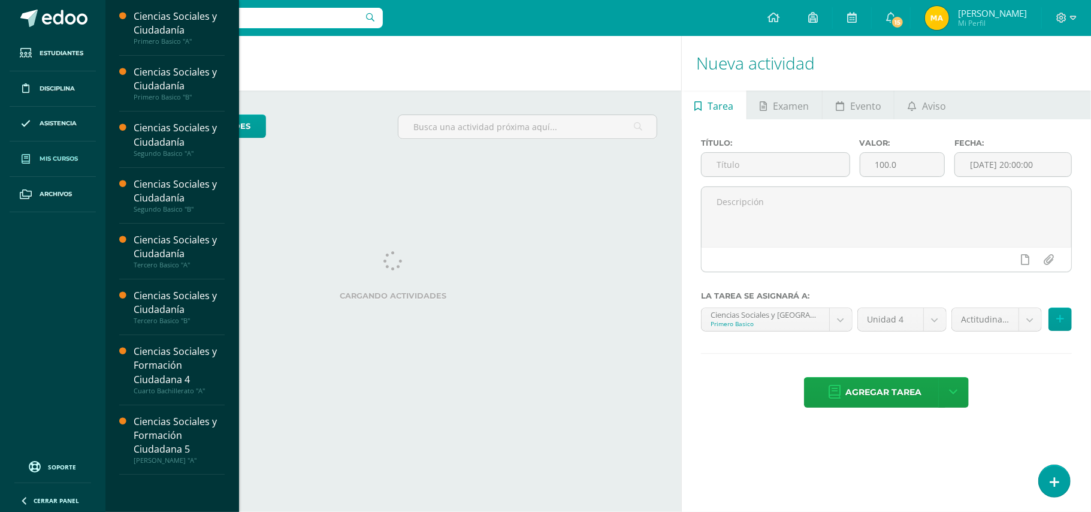
click at [59, 161] on span "Mis cursos" at bounding box center [59, 159] width 38 height 10
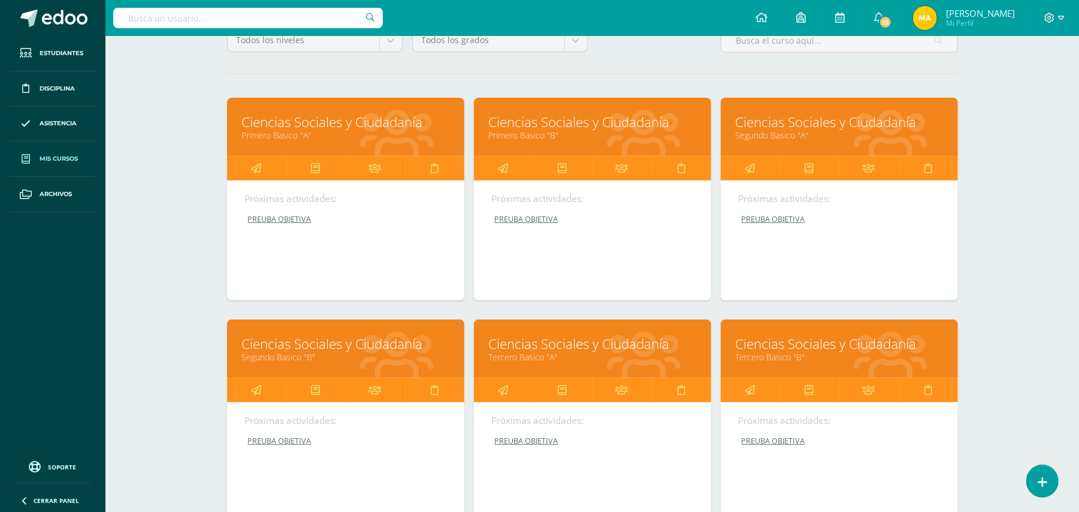
scroll to position [128, 0]
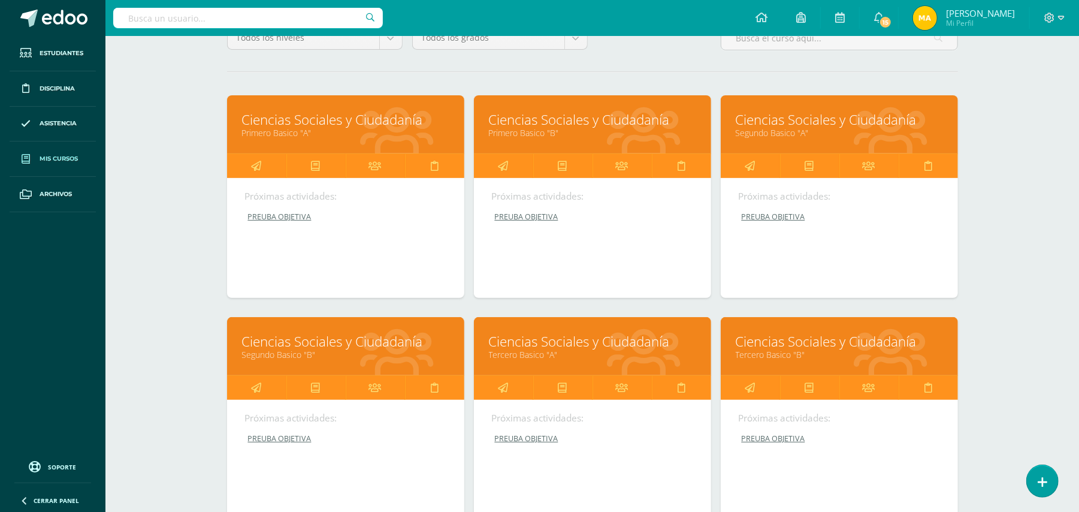
click at [810, 343] on link "Ciencias Sociales y Ciudadanía" at bounding box center [839, 341] width 207 height 19
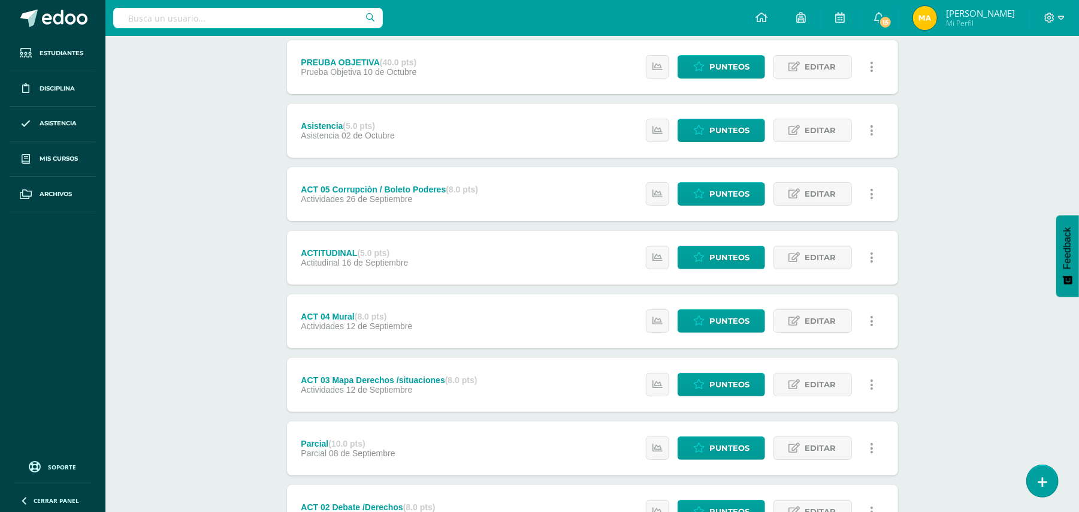
scroll to position [192, 0]
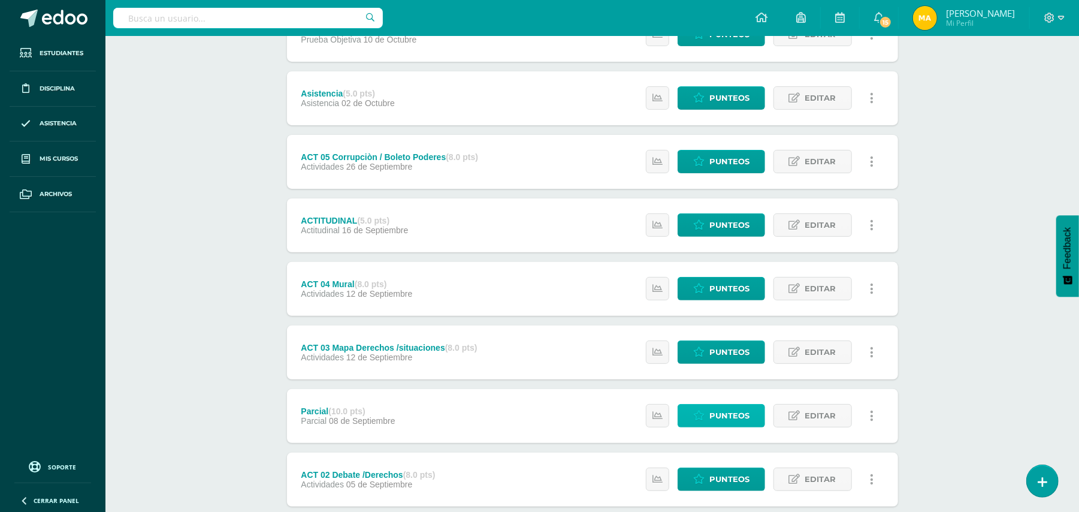
click at [716, 410] on span "Punteos" at bounding box center [729, 415] width 40 height 22
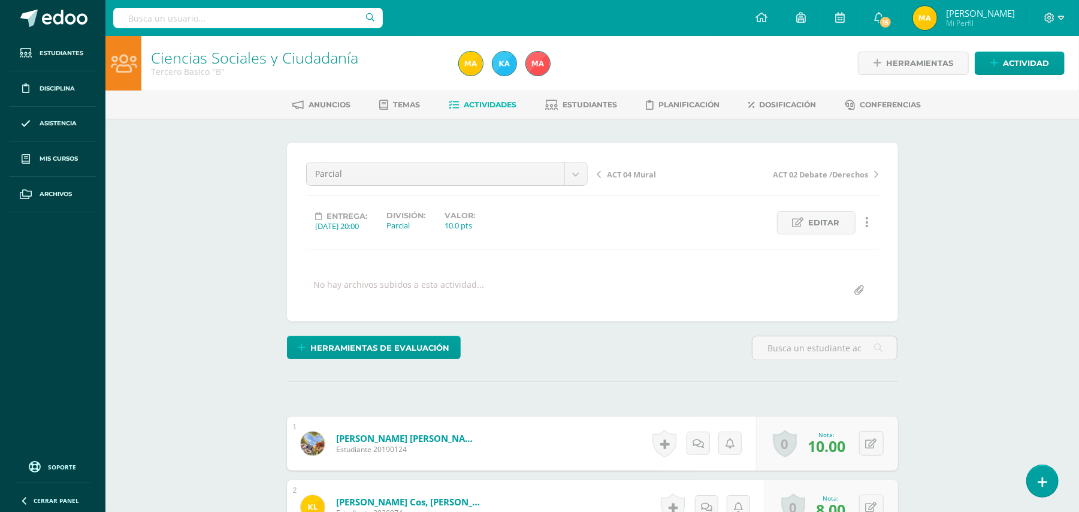
scroll to position [1, 0]
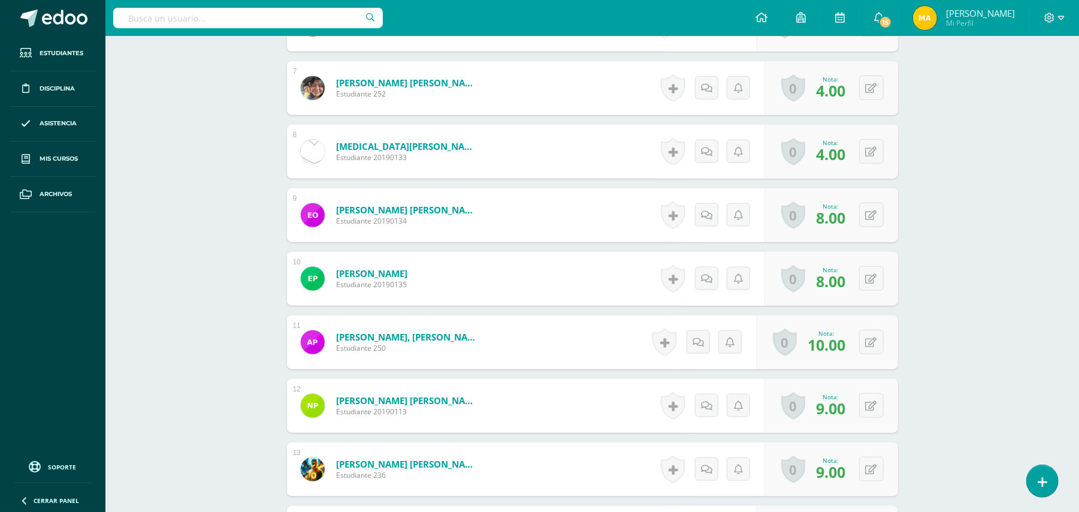
scroll to position [737, 0]
click at [861, 403] on div "0 Logros Logros obtenidos Aún no hay logros agregados Nota: 9.00" at bounding box center [831, 405] width 134 height 54
click at [868, 147] on button at bounding box center [879, 150] width 25 height 25
type input "7"
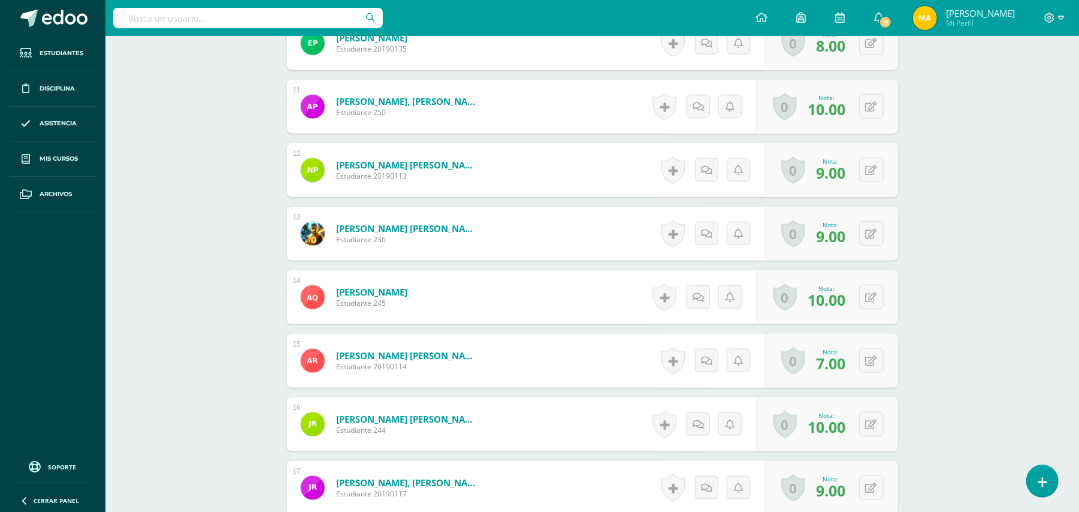
scroll to position [993, 0]
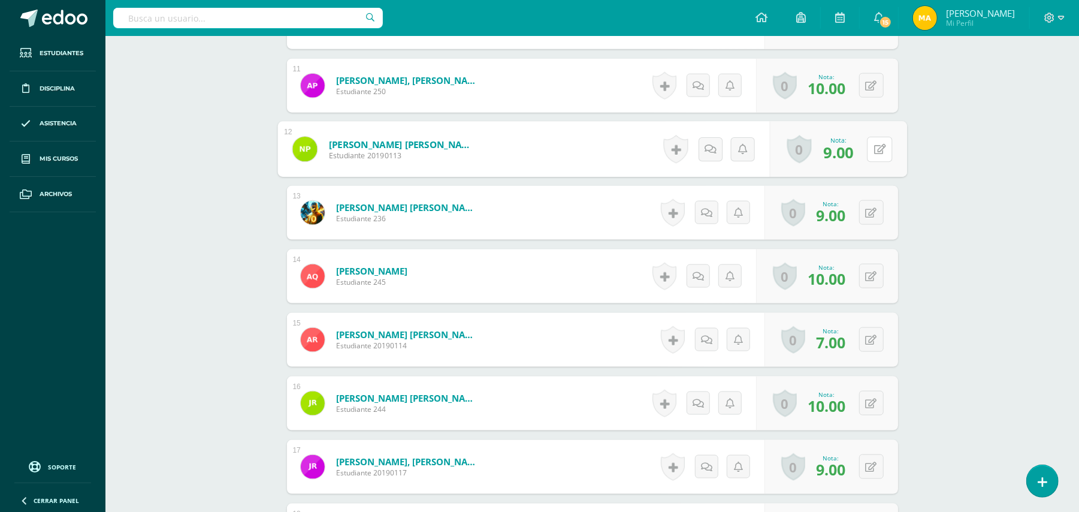
click at [868, 147] on button at bounding box center [879, 149] width 25 height 25
type input "10"
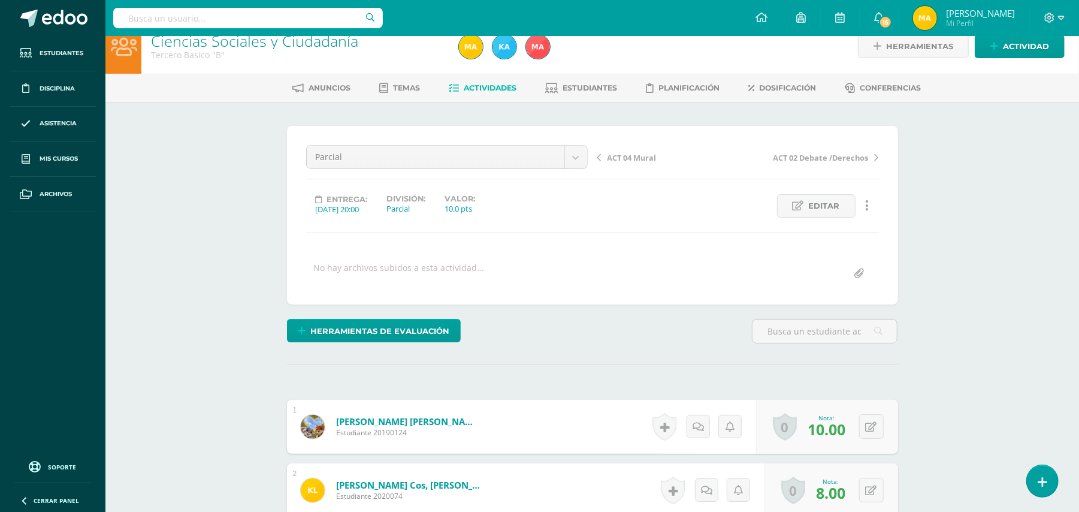
scroll to position [0, 0]
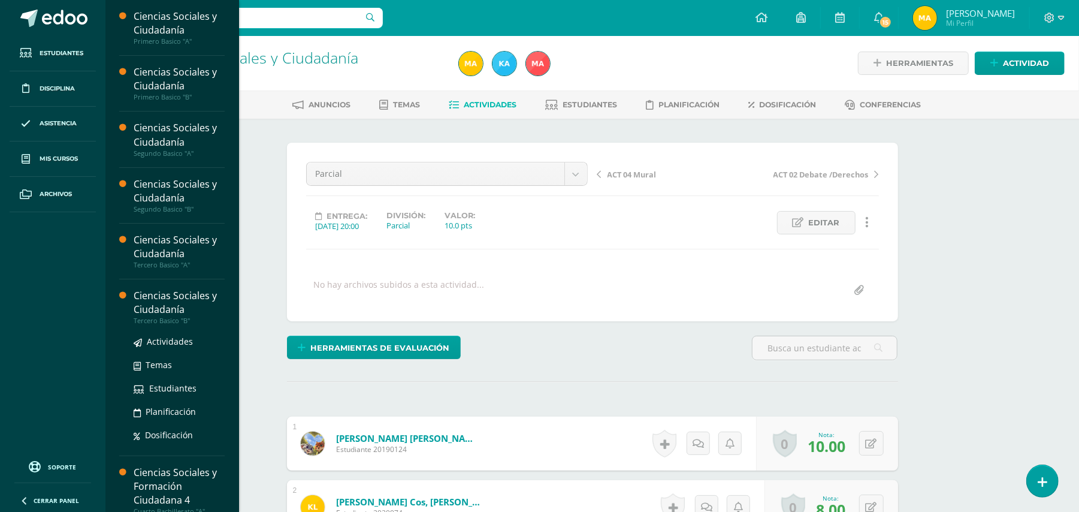
click at [173, 315] on div "Ciencias Sociales y Ciudadanía" at bounding box center [179, 303] width 91 height 28
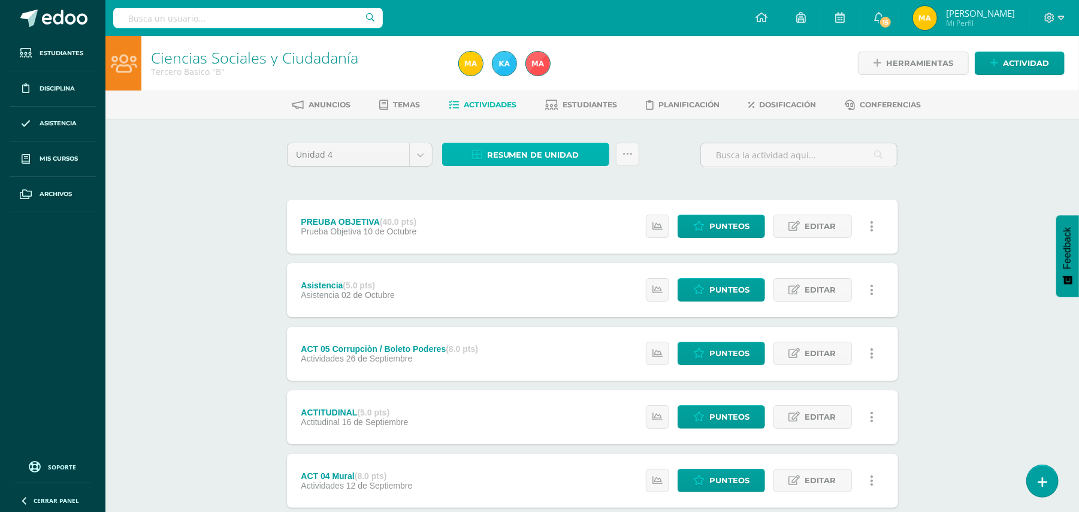
click at [506, 157] on span "Resumen de unidad" at bounding box center [533, 155] width 92 height 22
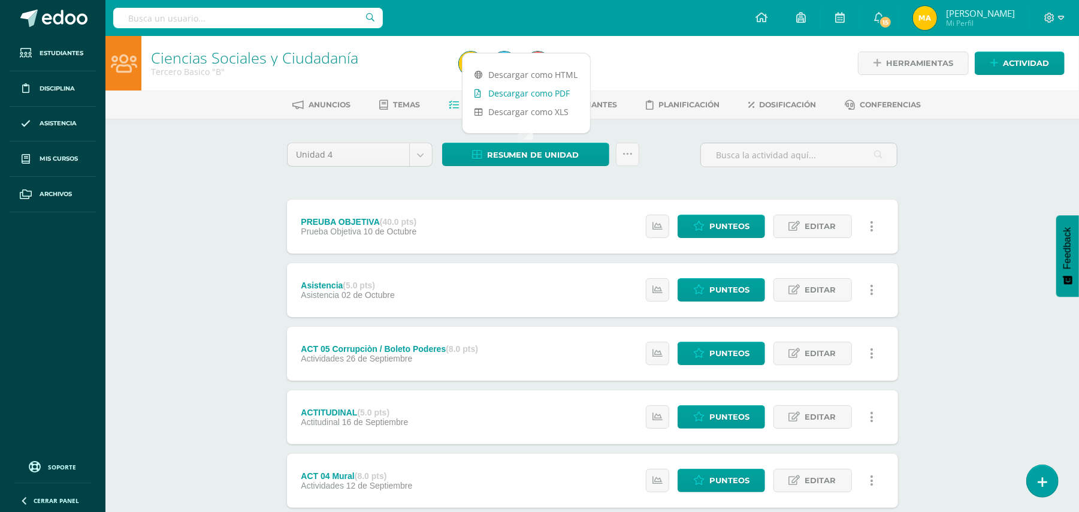
click at [516, 92] on link "Descargar como PDF" at bounding box center [526, 93] width 128 height 19
click at [741, 413] on span "Punteos" at bounding box center [729, 417] width 40 height 22
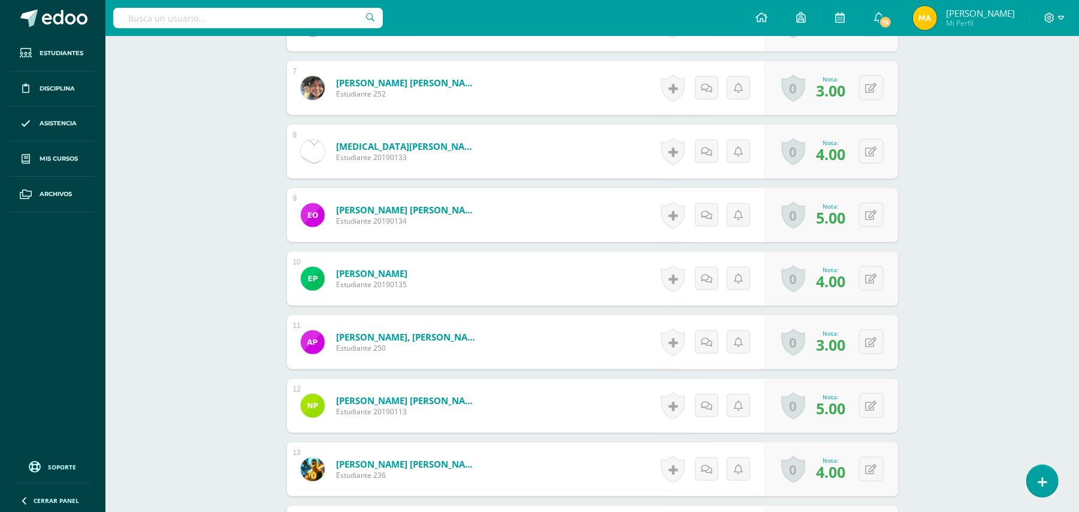
scroll to position [737, 0]
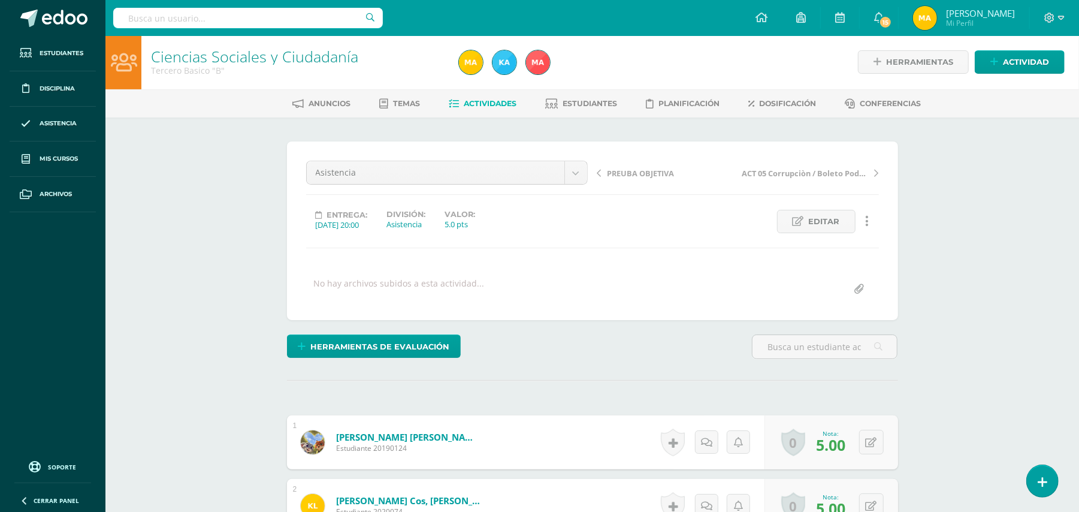
scroll to position [449, 0]
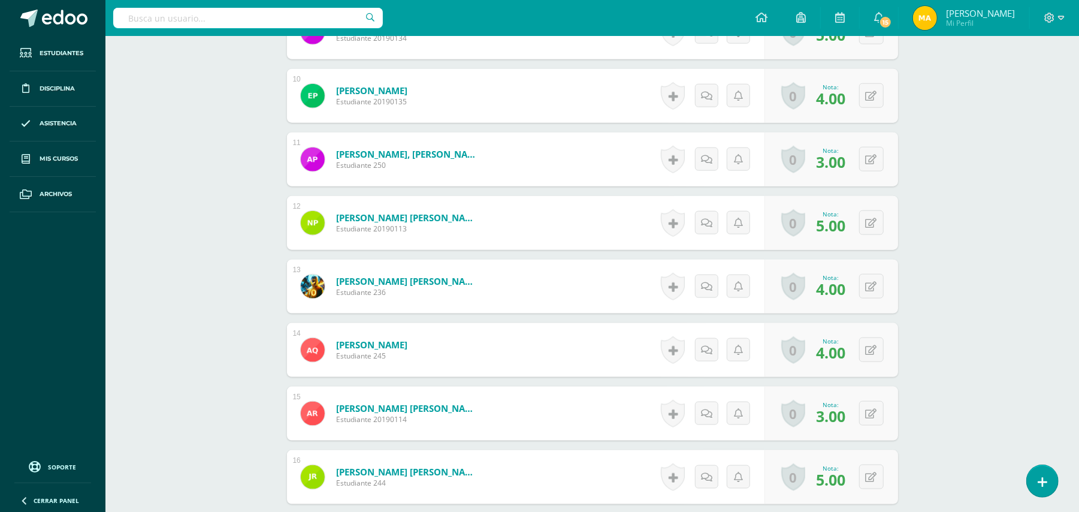
scroll to position [885, 0]
